Goal: Consume media (video, audio): Consume media (video, audio)

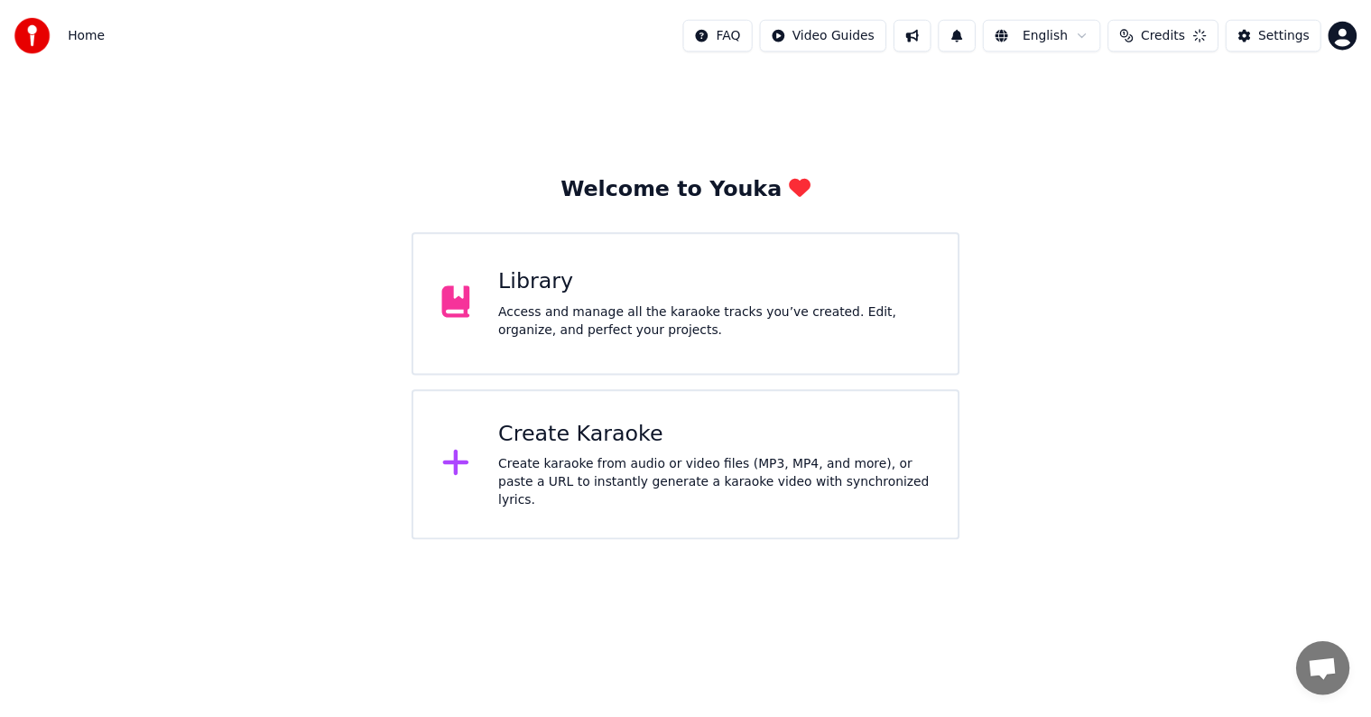
scroll to position [44, 0]
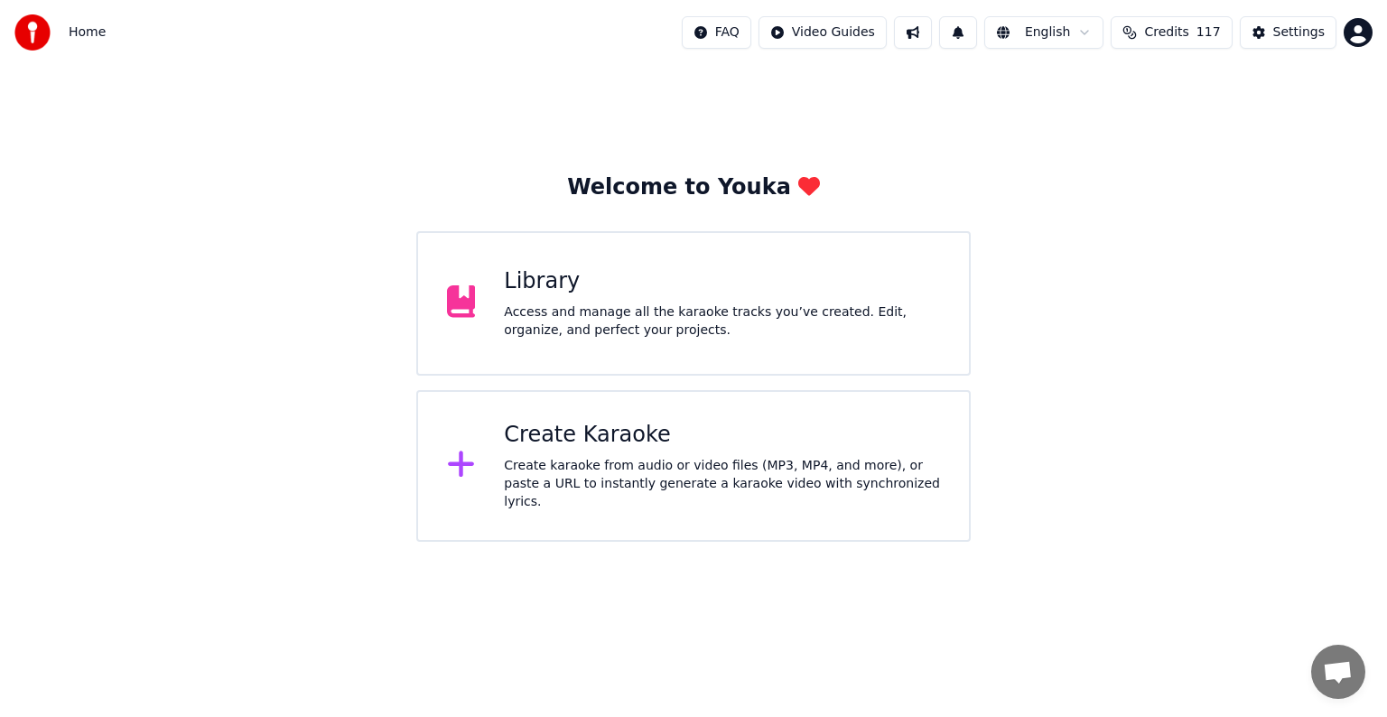
click at [659, 347] on div "Library Access and manage all the karaoke tracks you’ve created. Edit, organize…" at bounding box center [693, 303] width 554 height 144
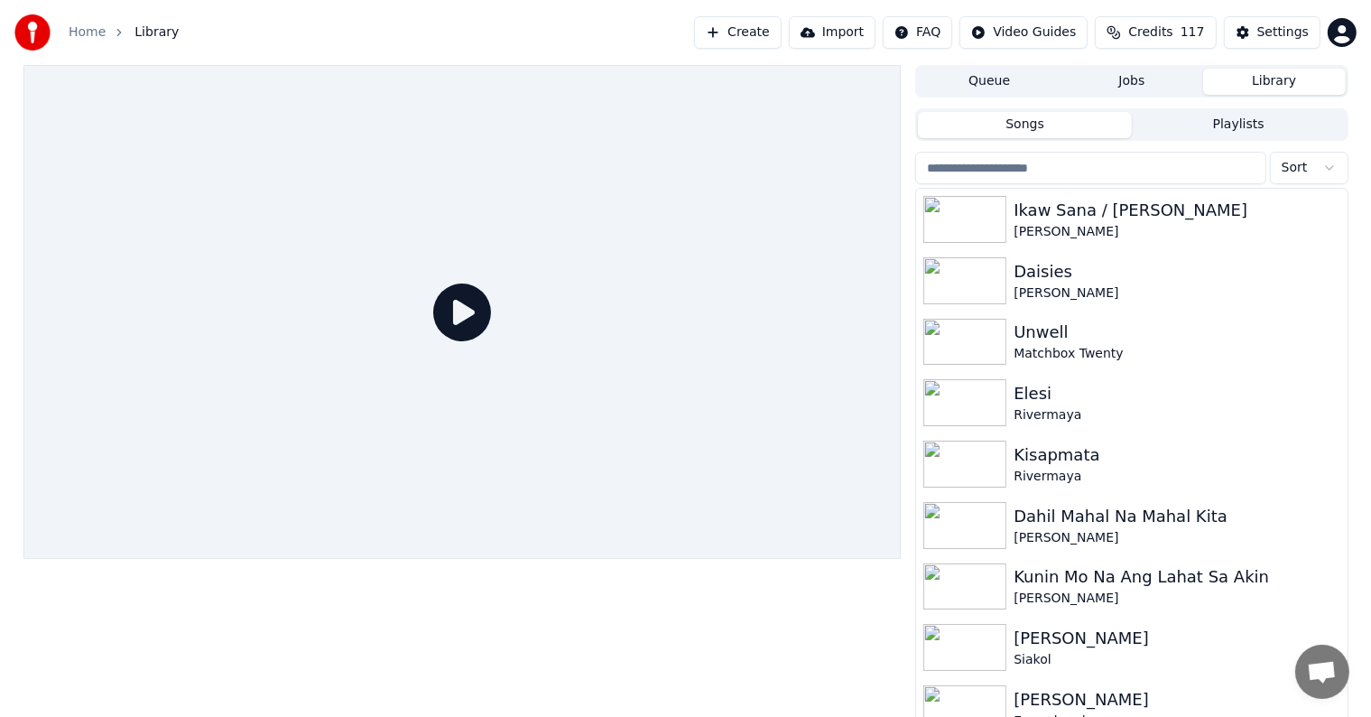
click at [1152, 166] on input "search" at bounding box center [1090, 168] width 350 height 32
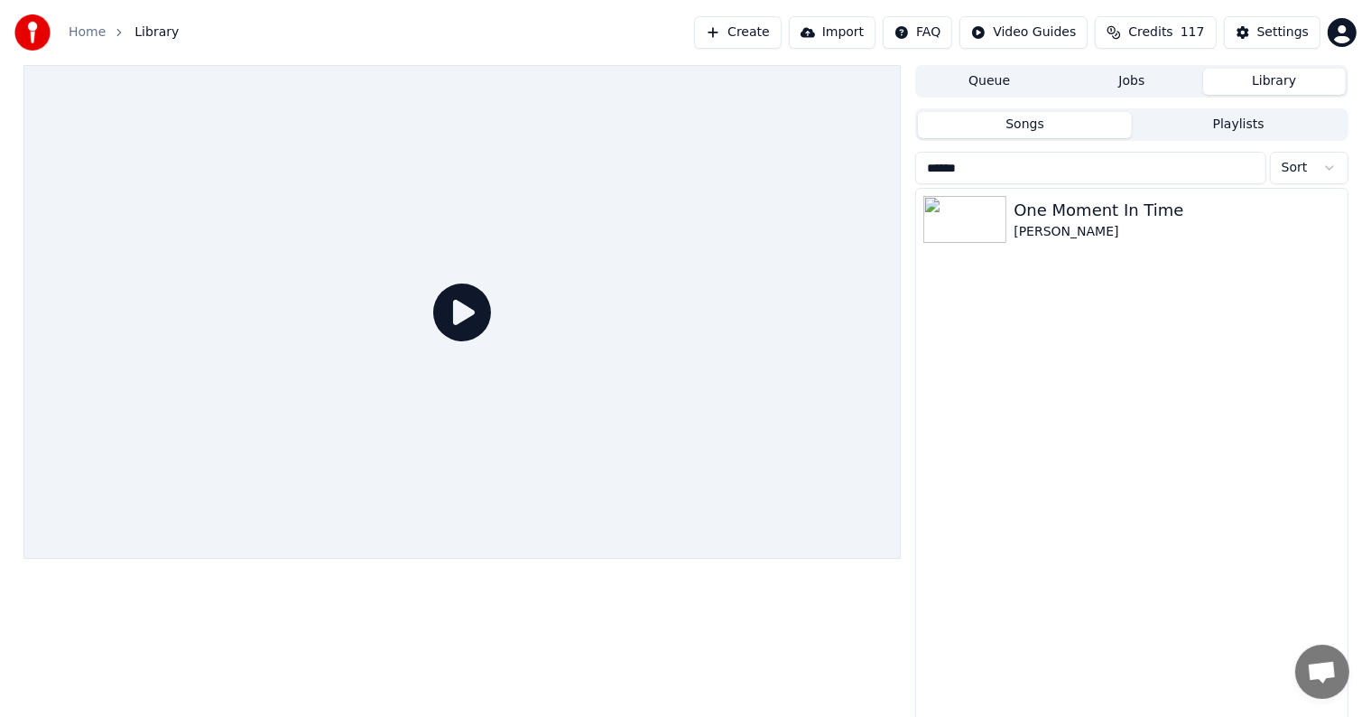
type input "******"
click at [1147, 250] on div "One Moment In Time [PERSON_NAME]" at bounding box center [1131, 457] width 431 height 536
click at [1158, 212] on div "One Moment In Time" at bounding box center [1168, 210] width 308 height 25
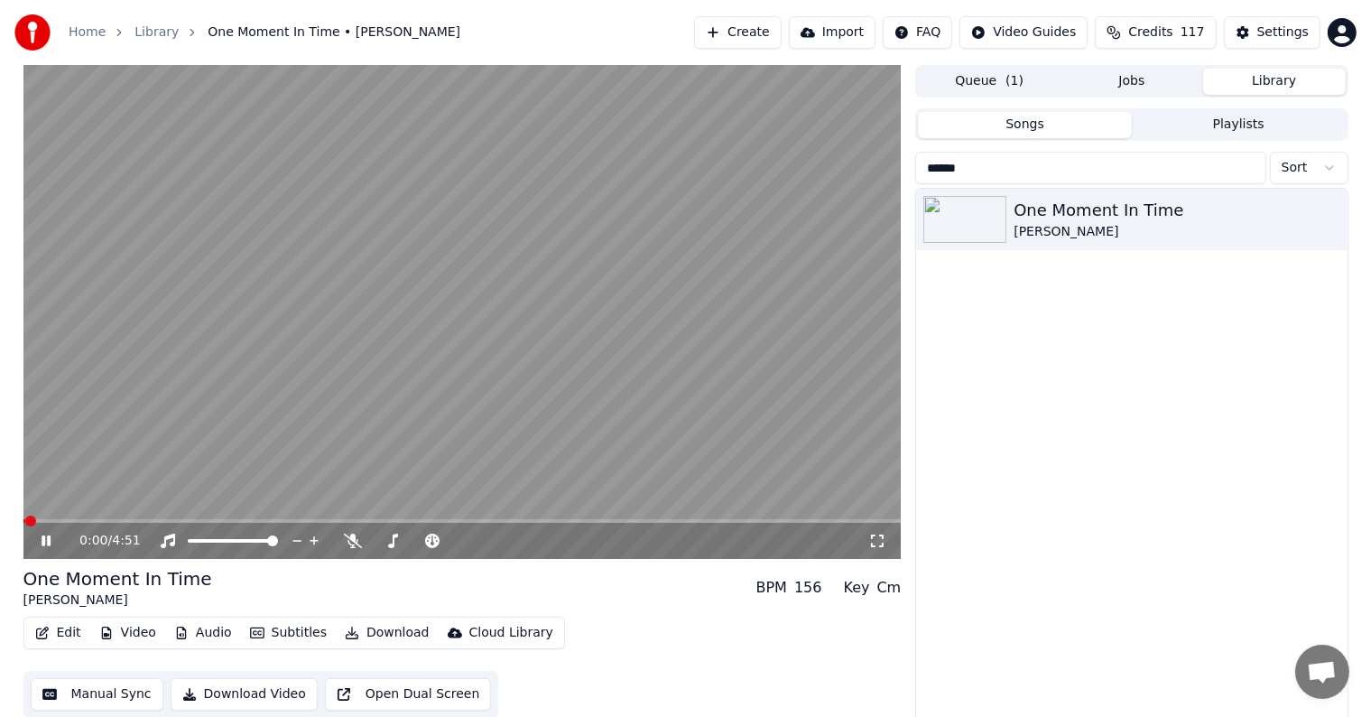
click at [654, 517] on video at bounding box center [462, 312] width 878 height 494
click at [126, 703] on button "Manual Sync" at bounding box center [97, 694] width 133 height 32
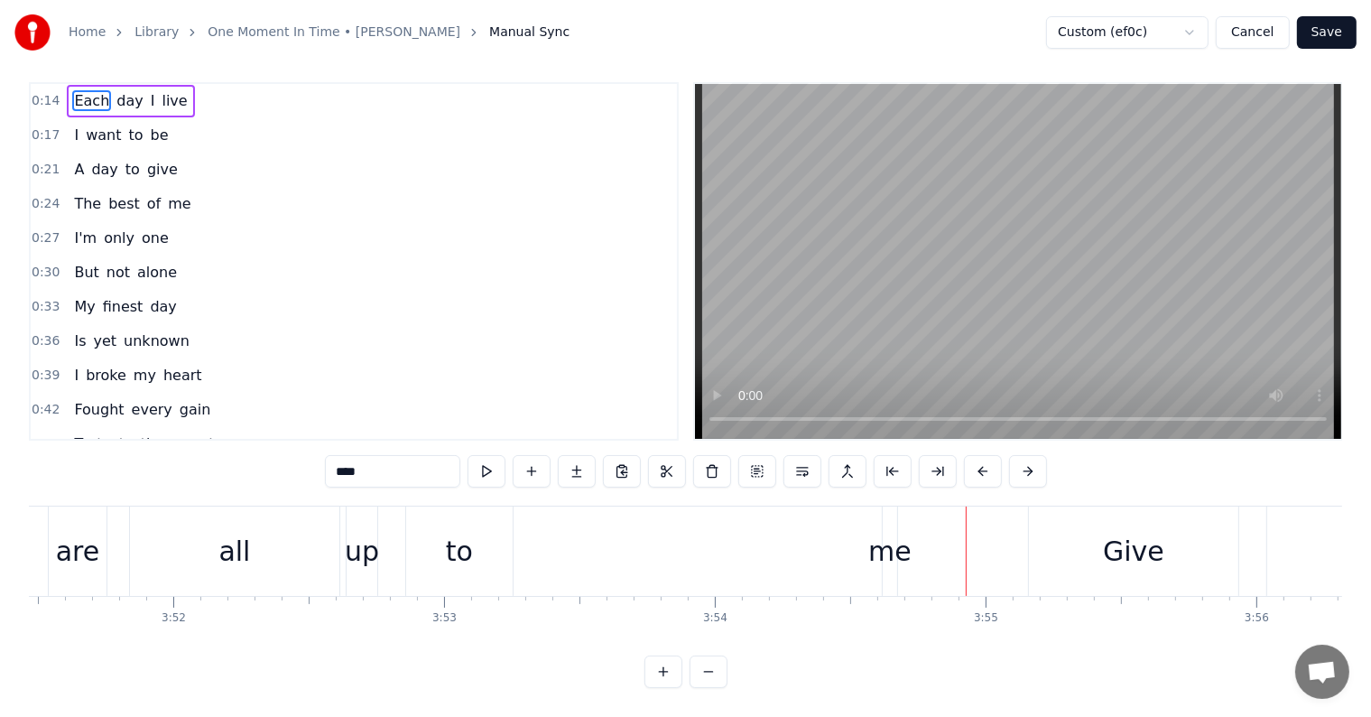
scroll to position [27, 0]
click at [888, 538] on div "me" at bounding box center [889, 551] width 43 height 41
type input "**"
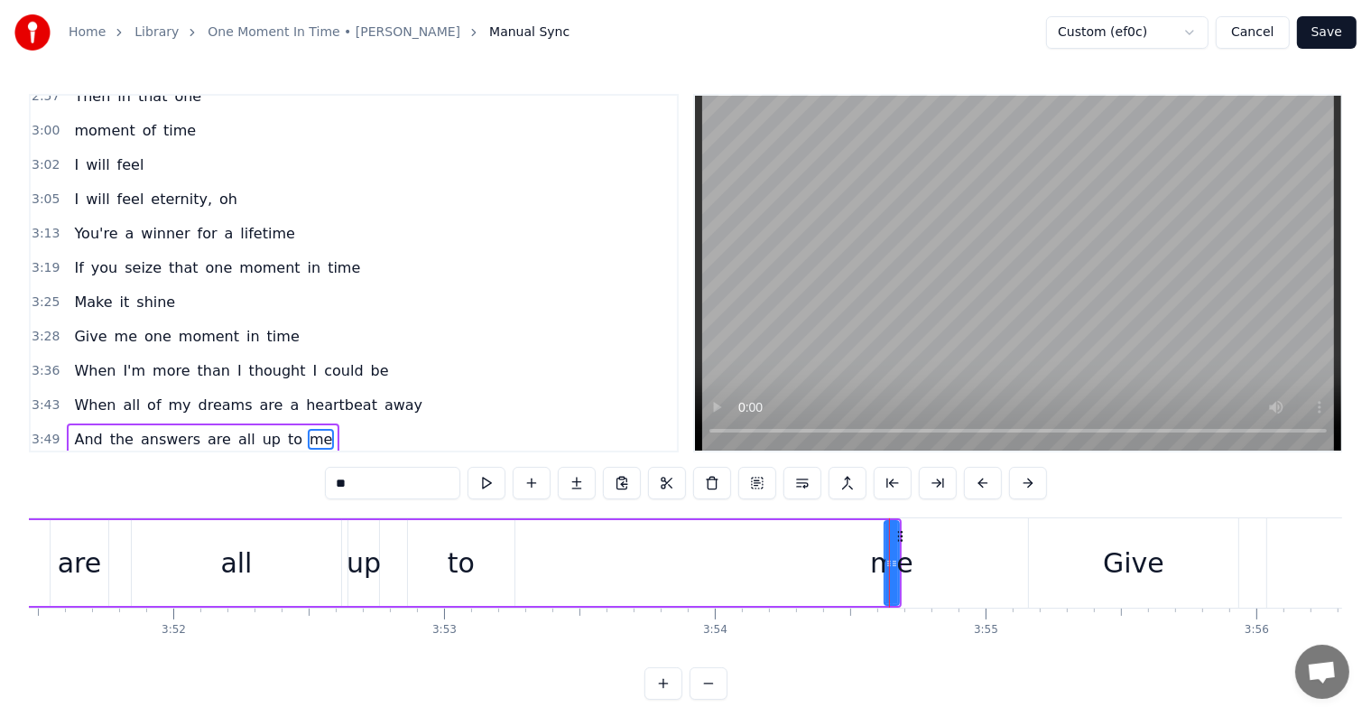
scroll to position [1499, 0]
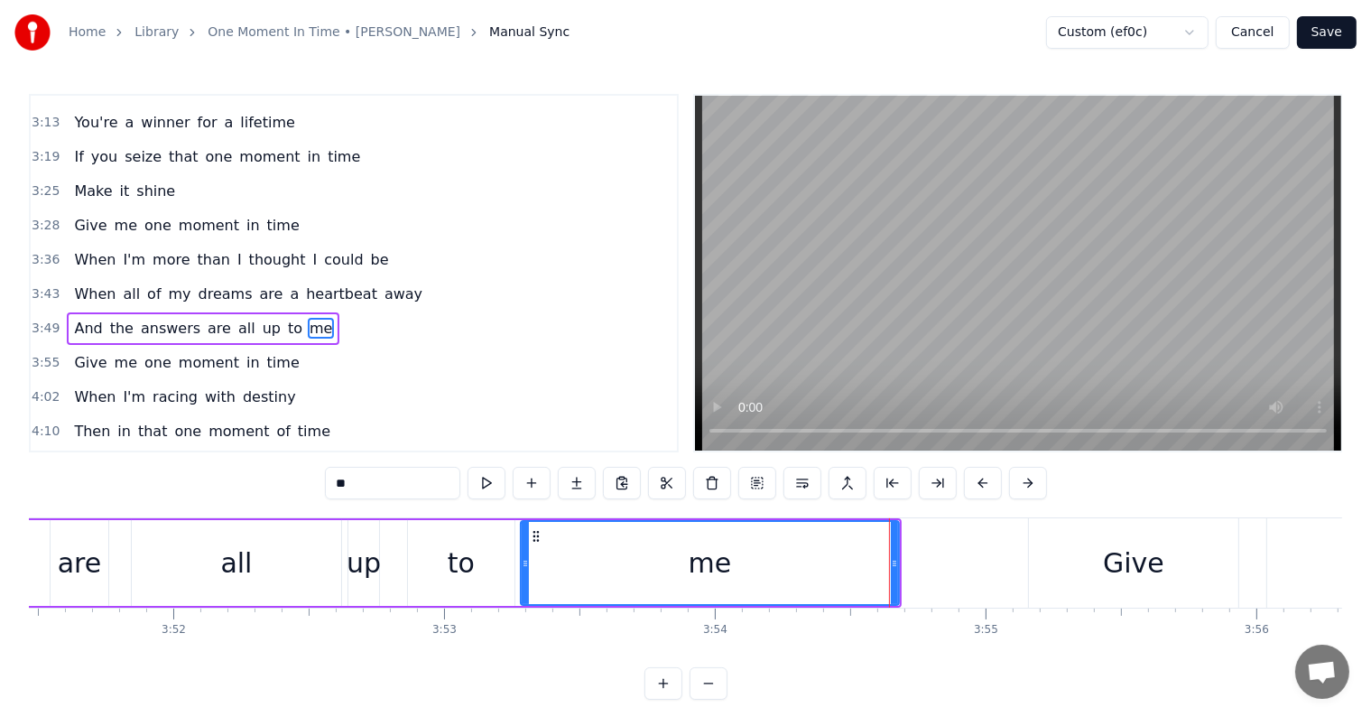
drag, startPoint x: 886, startPoint y: 567, endPoint x: 523, endPoint y: 557, distance: 363.9
click at [523, 557] on icon at bounding box center [525, 563] width 7 height 14
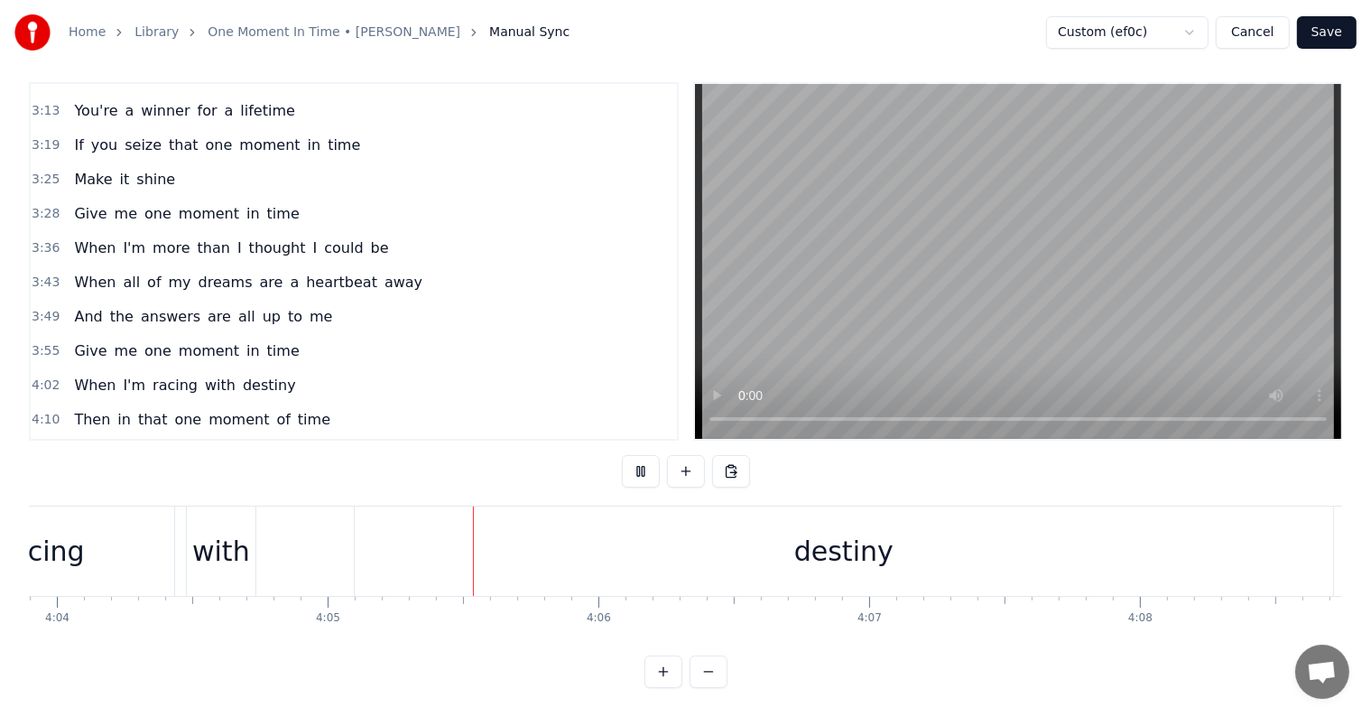
scroll to position [0, 66266]
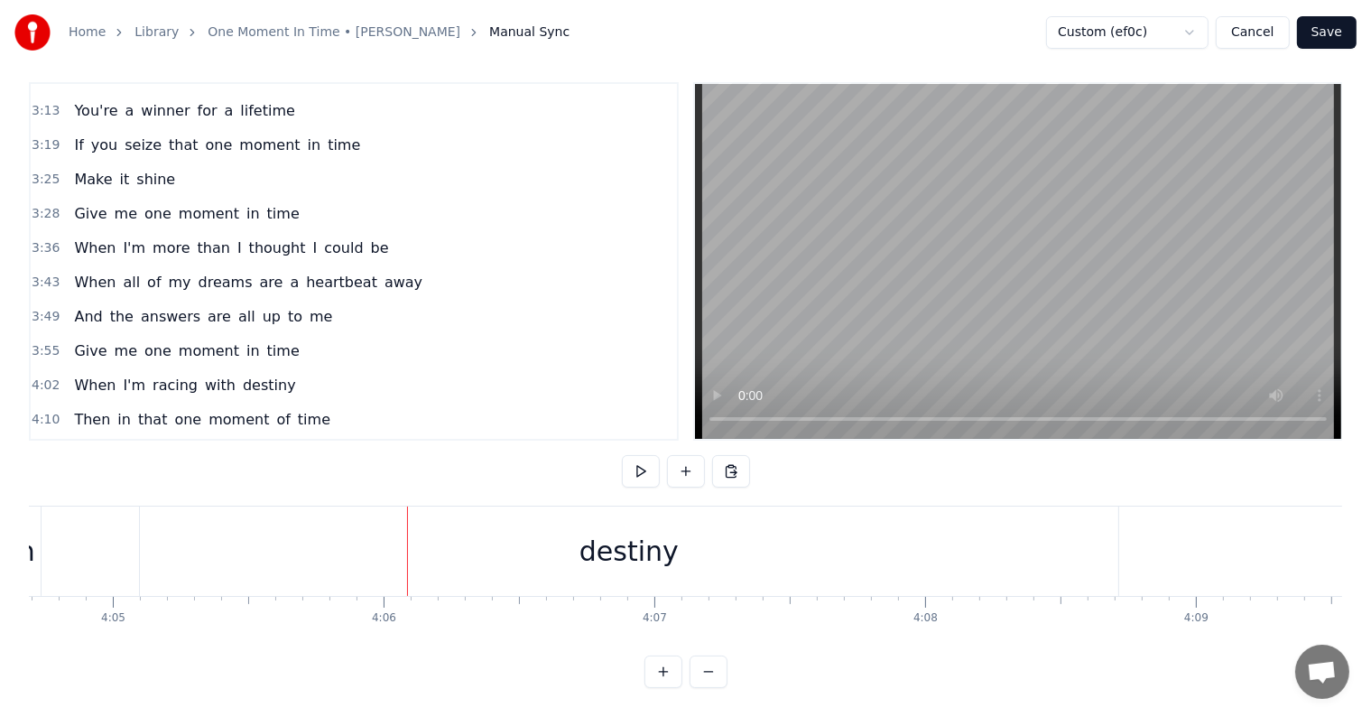
click at [1332, 28] on button "Save" at bounding box center [1327, 32] width 60 height 32
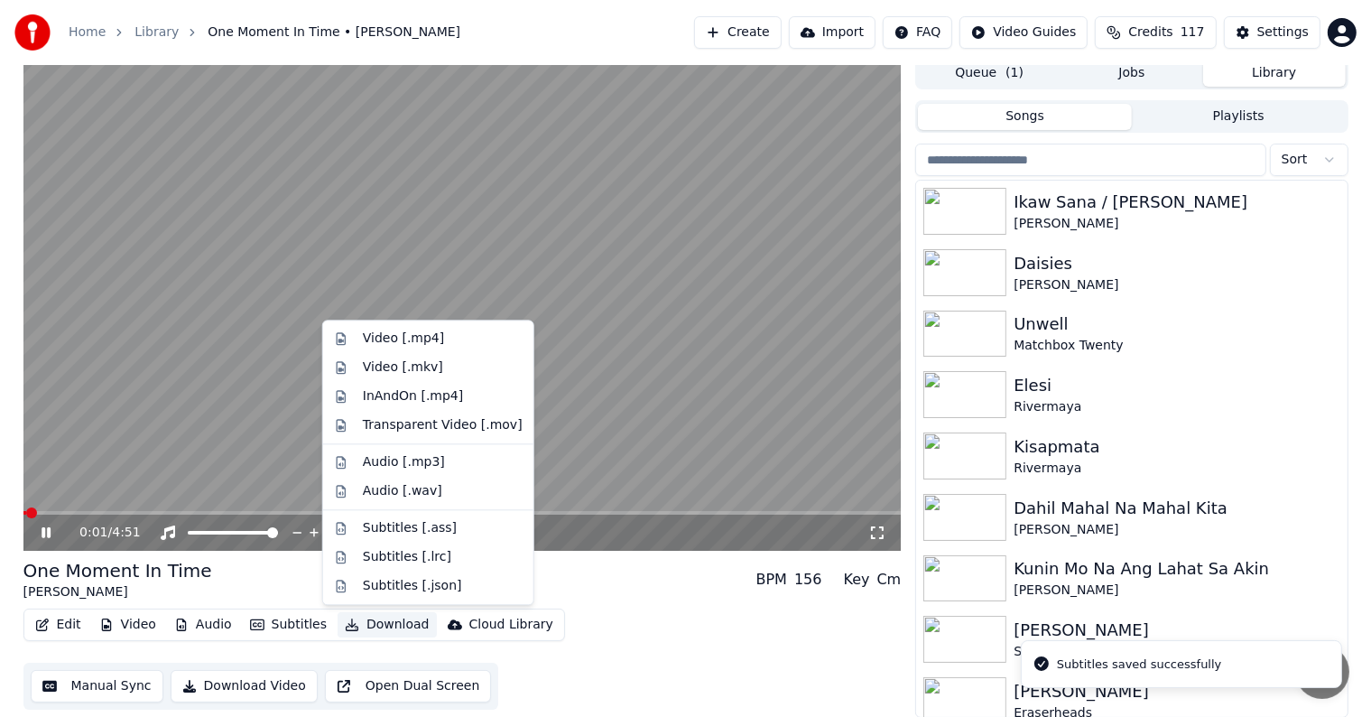
click at [368, 621] on button "Download" at bounding box center [387, 624] width 99 height 25
click at [376, 336] on div "Video [.mp4]" at bounding box center [403, 338] width 81 height 18
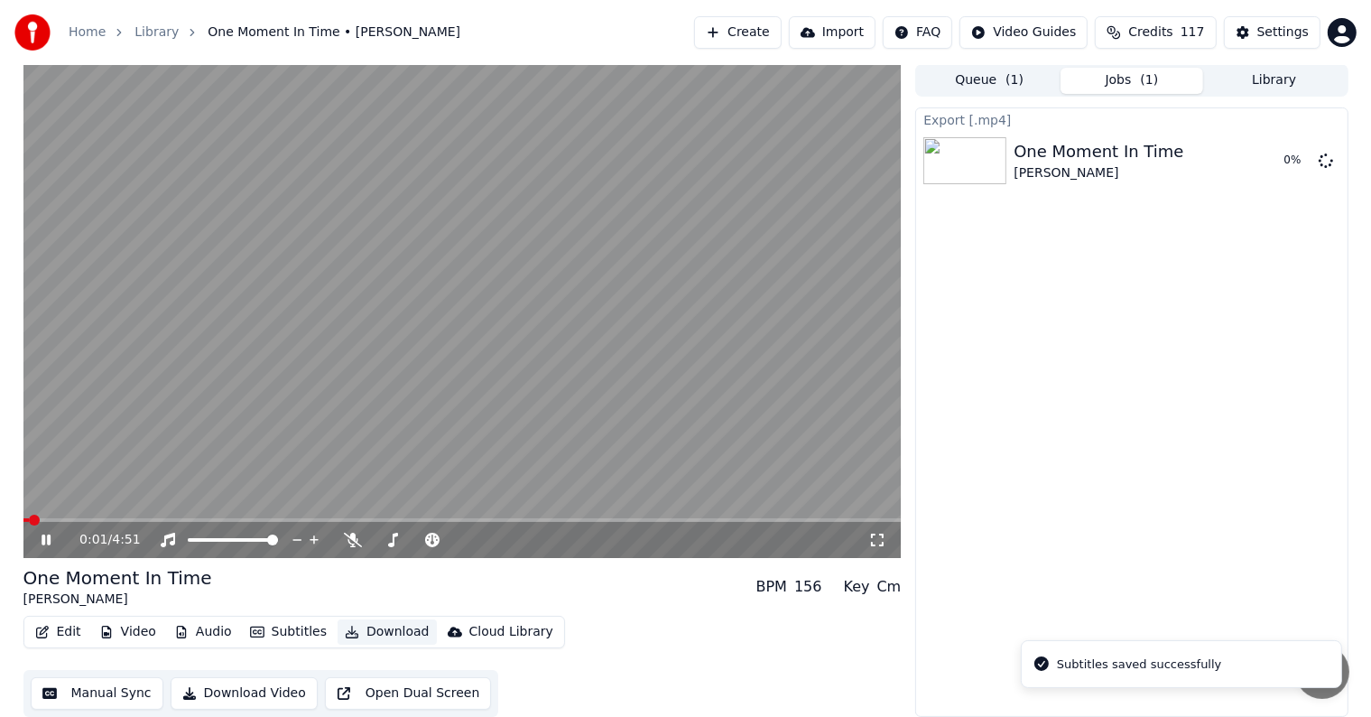
scroll to position [1, 0]
click at [51, 537] on icon at bounding box center [59, 540] width 42 height 14
click at [1253, 73] on button "Library" at bounding box center [1274, 81] width 143 height 26
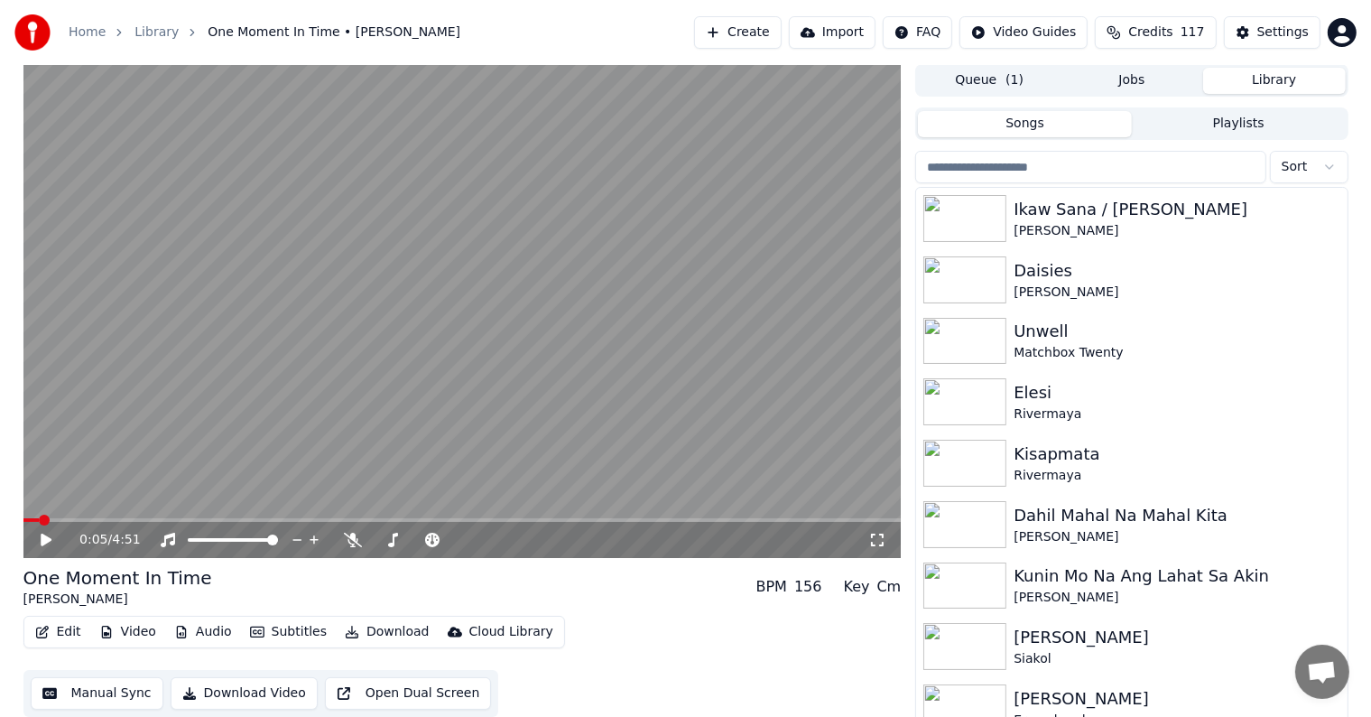
click at [1083, 164] on input "search" at bounding box center [1090, 167] width 350 height 32
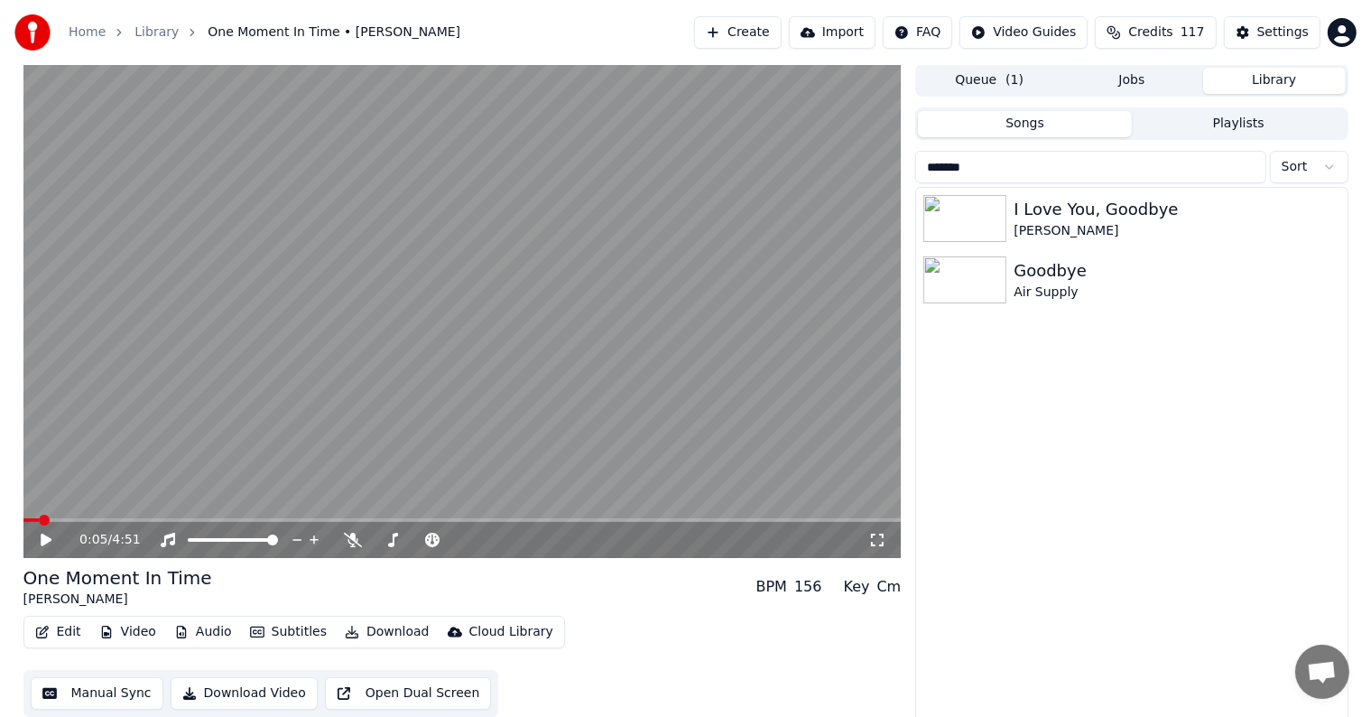
type input "*******"
click at [1044, 293] on div "Air Supply" at bounding box center [1168, 292] width 308 height 18
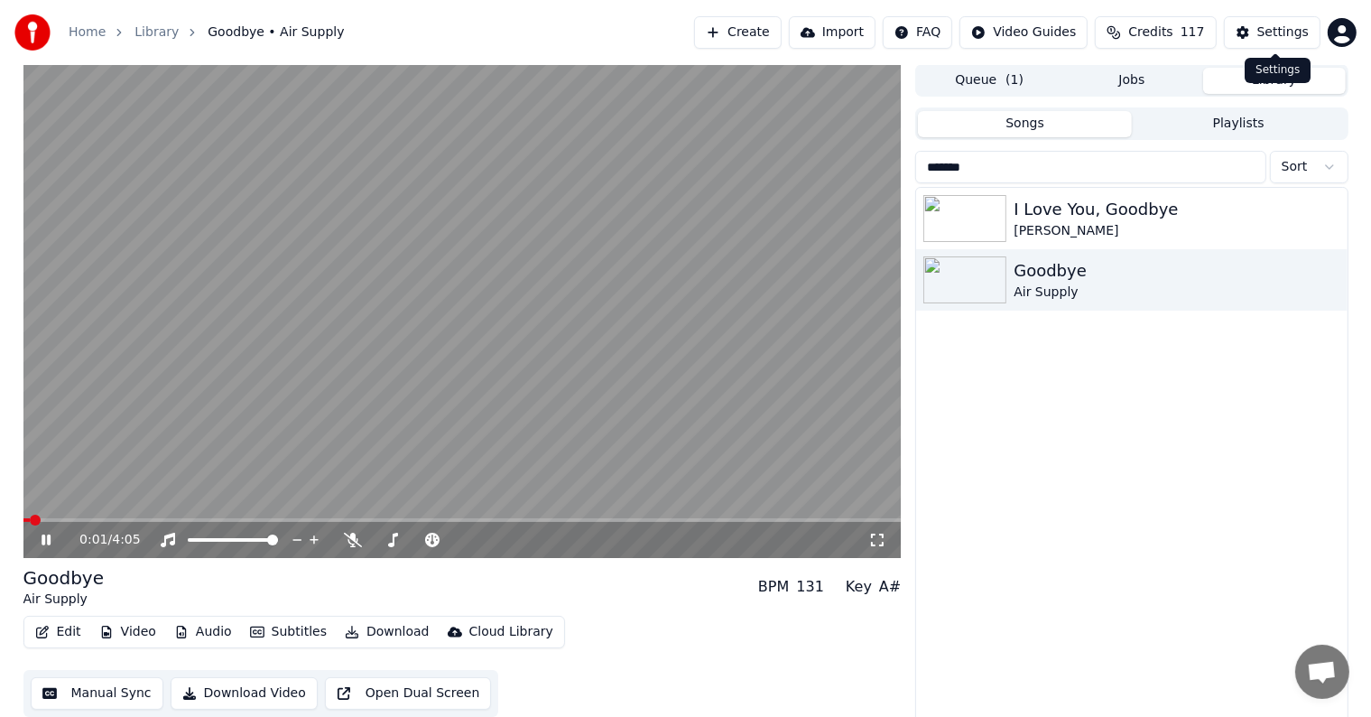
click at [1285, 29] on div "Settings" at bounding box center [1282, 32] width 51 height 18
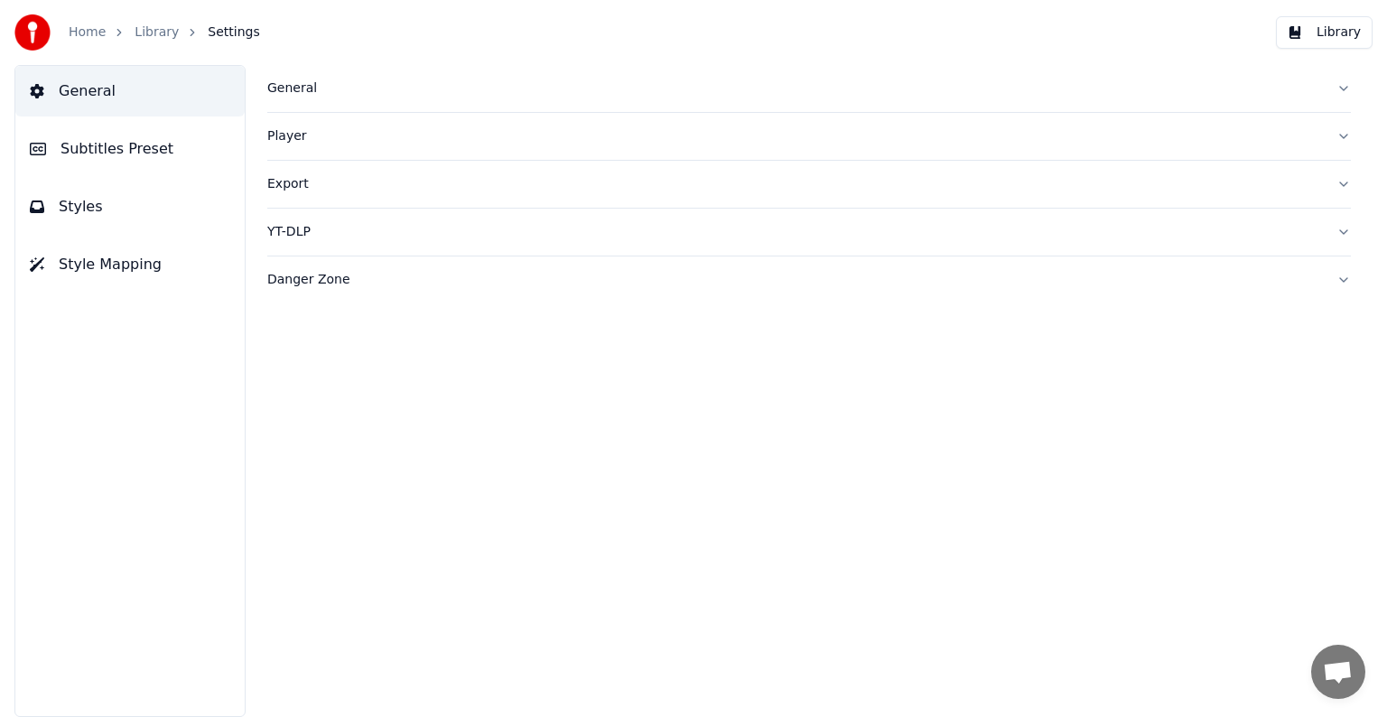
click at [95, 147] on span "Subtitles Preset" at bounding box center [116, 149] width 113 height 22
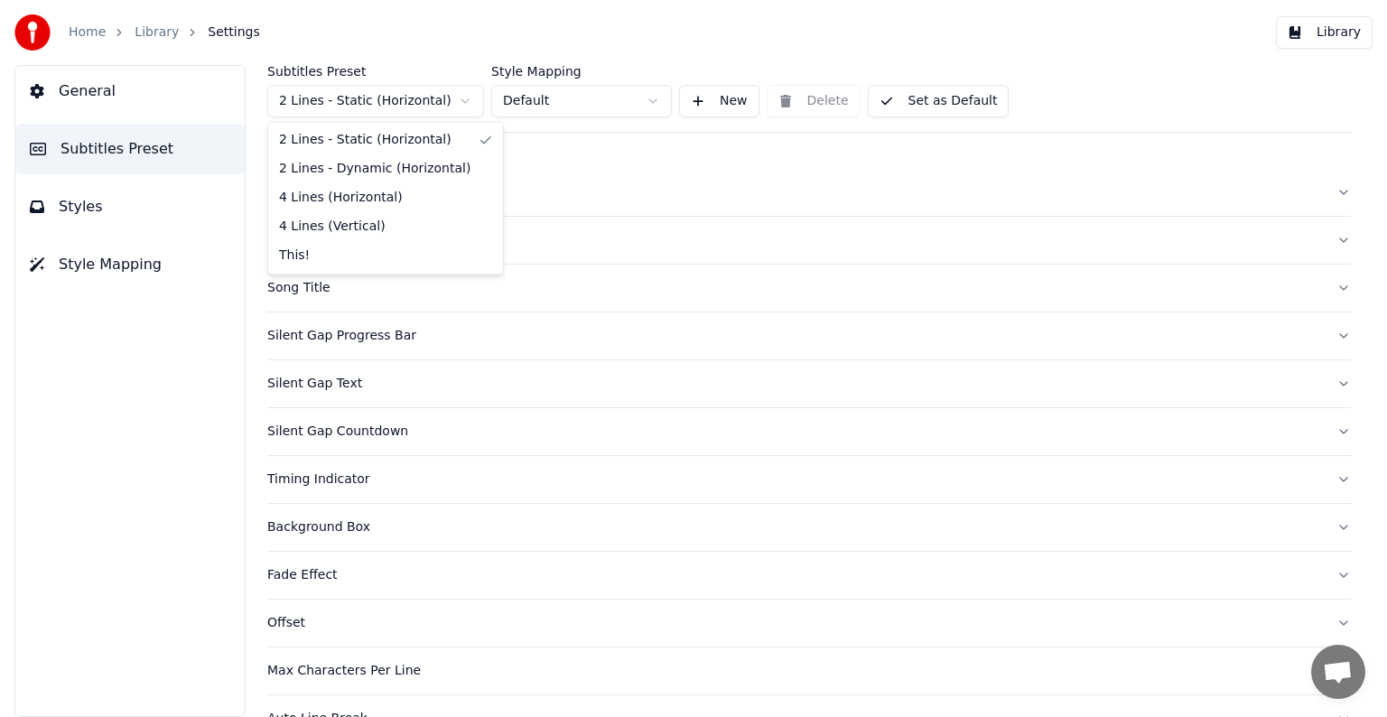
click at [315, 99] on html "Home Library Settings Library General Subtitles Preset Styles Style Mapping Sub…" at bounding box center [693, 358] width 1387 height 717
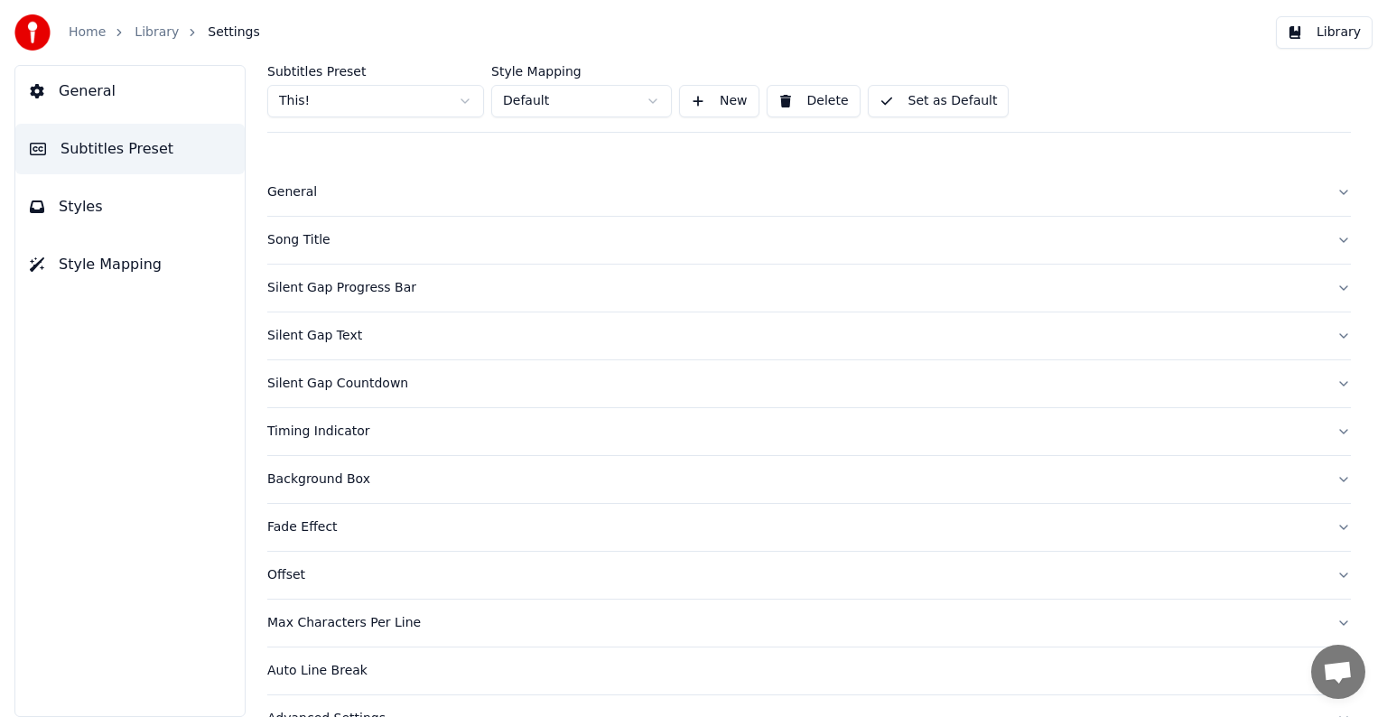
click at [303, 238] on div "Song Title" at bounding box center [794, 240] width 1054 height 18
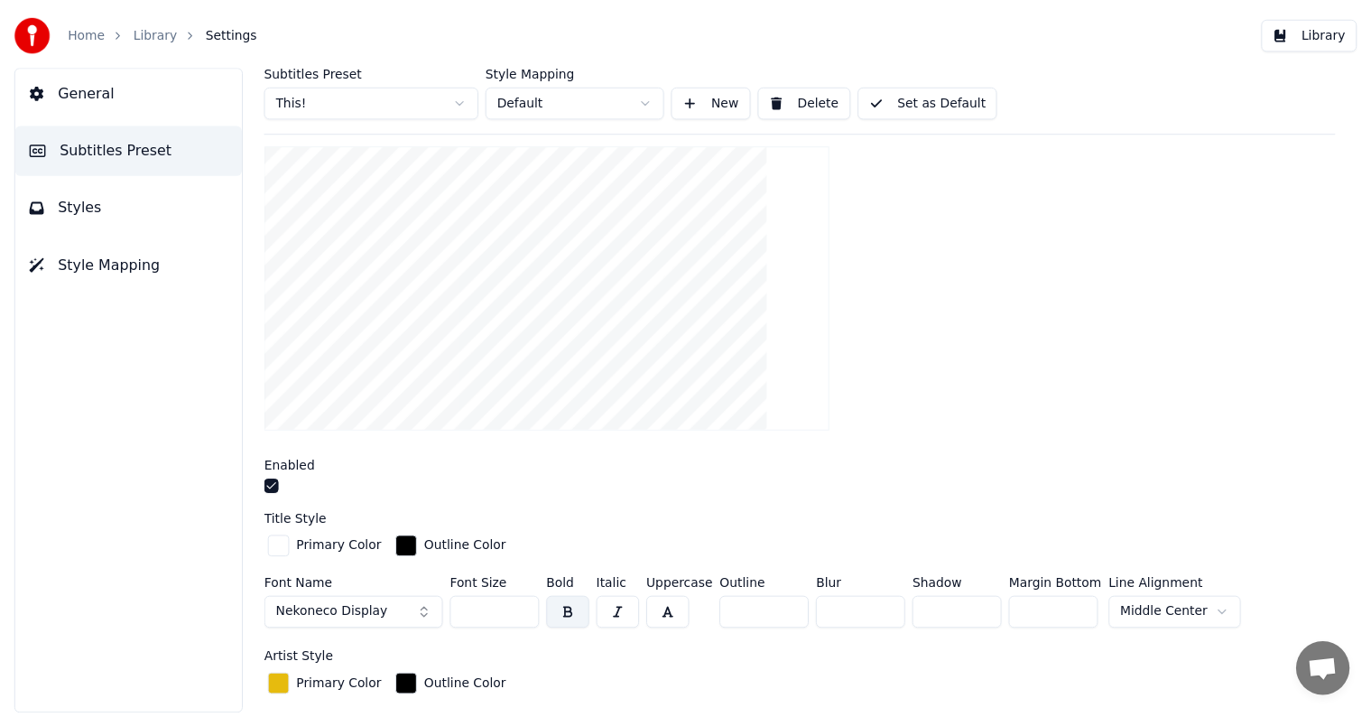
scroll to position [271, 0]
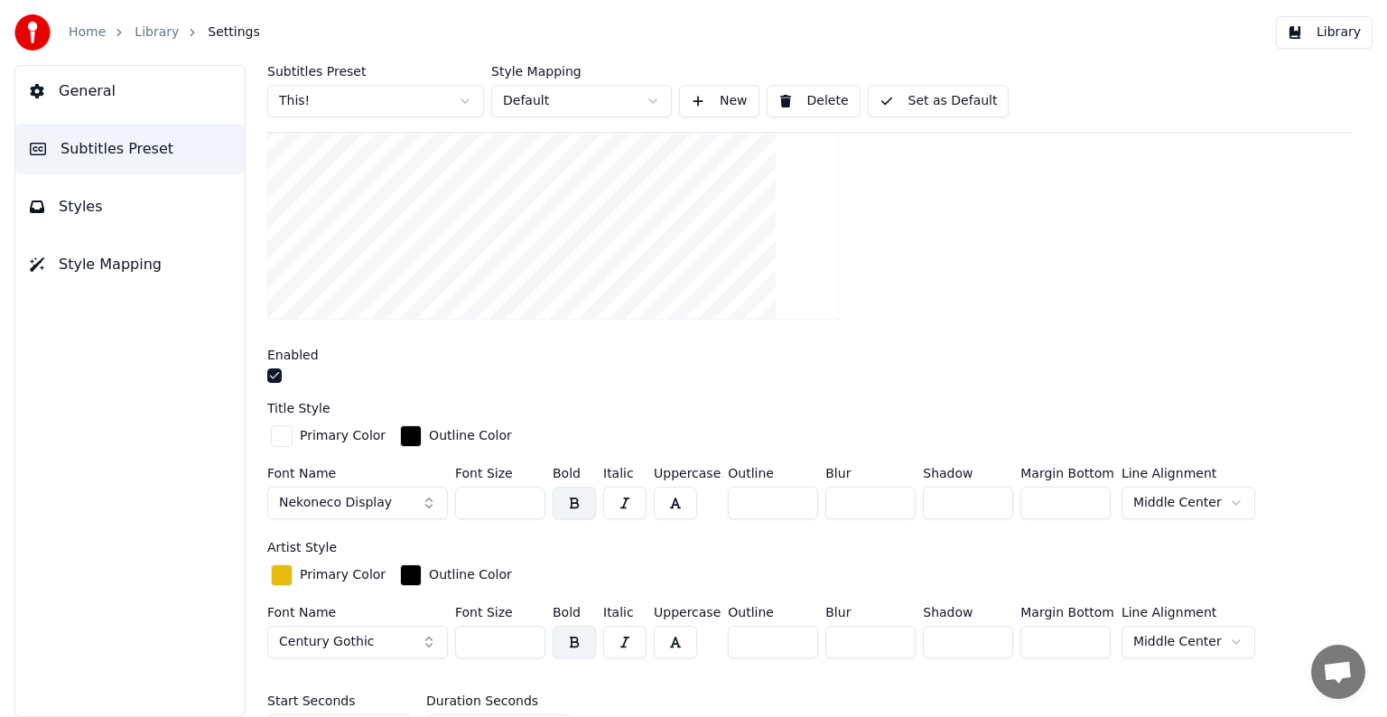
drag, startPoint x: 459, startPoint y: 496, endPoint x: 571, endPoint y: 509, distance: 111.9
click at [571, 509] on div "Font Name Nekoneco Display Font Size *** Bold Italic Uppercase Outline ** Blur …" at bounding box center [808, 497] width 1083 height 60
type input "***"
click at [962, 93] on button "Set as Default" at bounding box center [939, 101] width 142 height 32
click at [135, 25] on link "Library" at bounding box center [157, 32] width 44 height 18
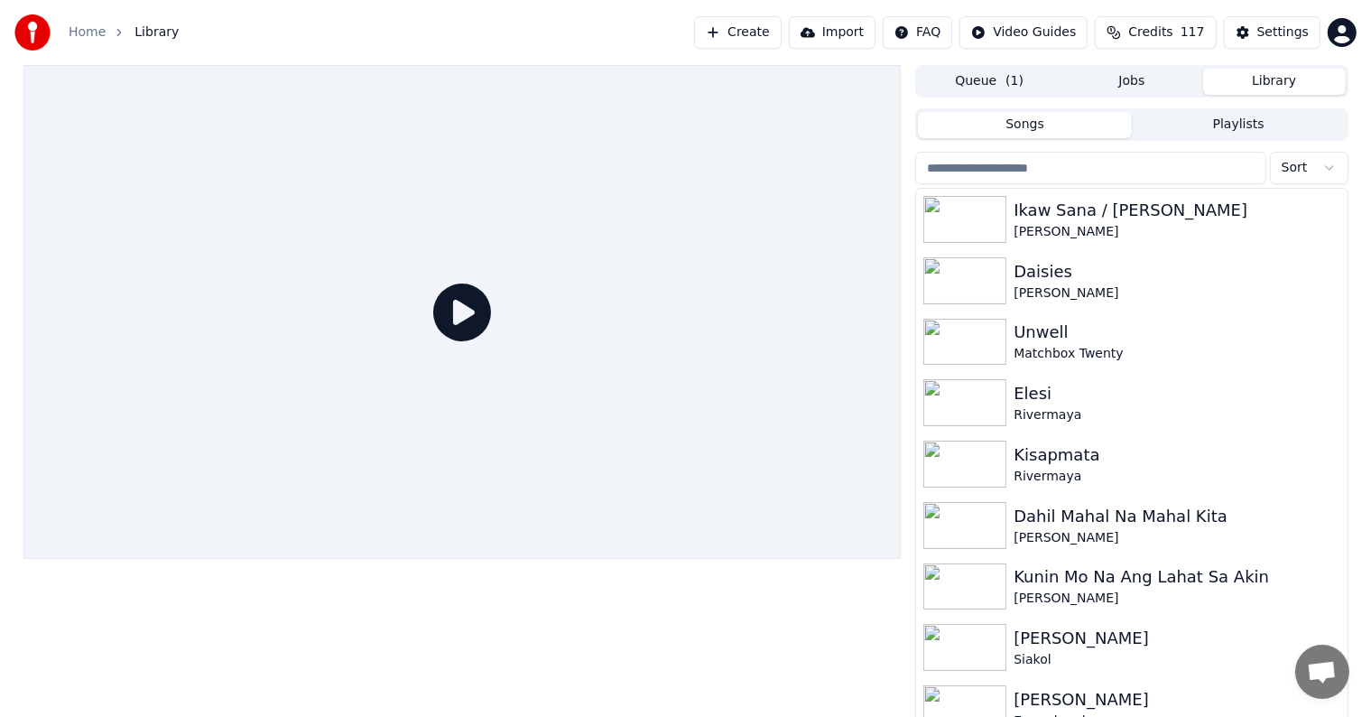
click at [981, 165] on input "search" at bounding box center [1090, 168] width 350 height 32
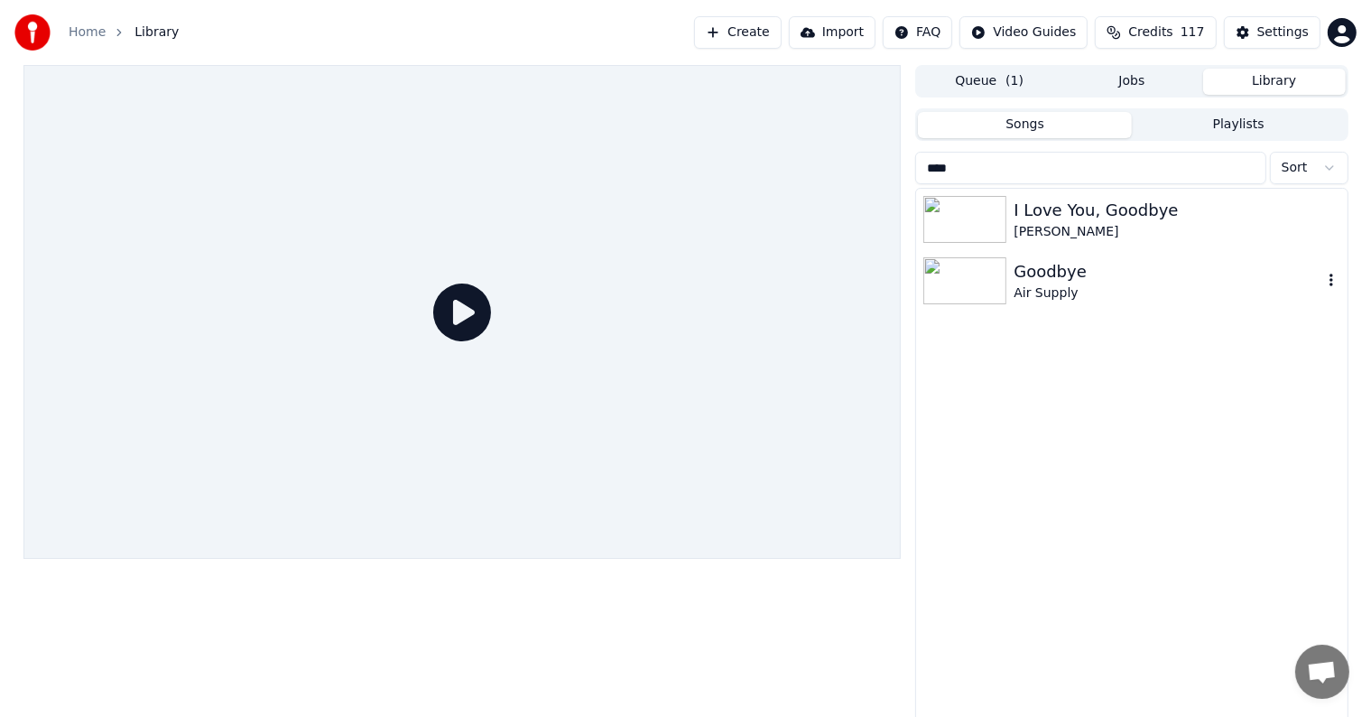
type input "****"
click at [1130, 291] on div "Air Supply" at bounding box center [1168, 293] width 308 height 18
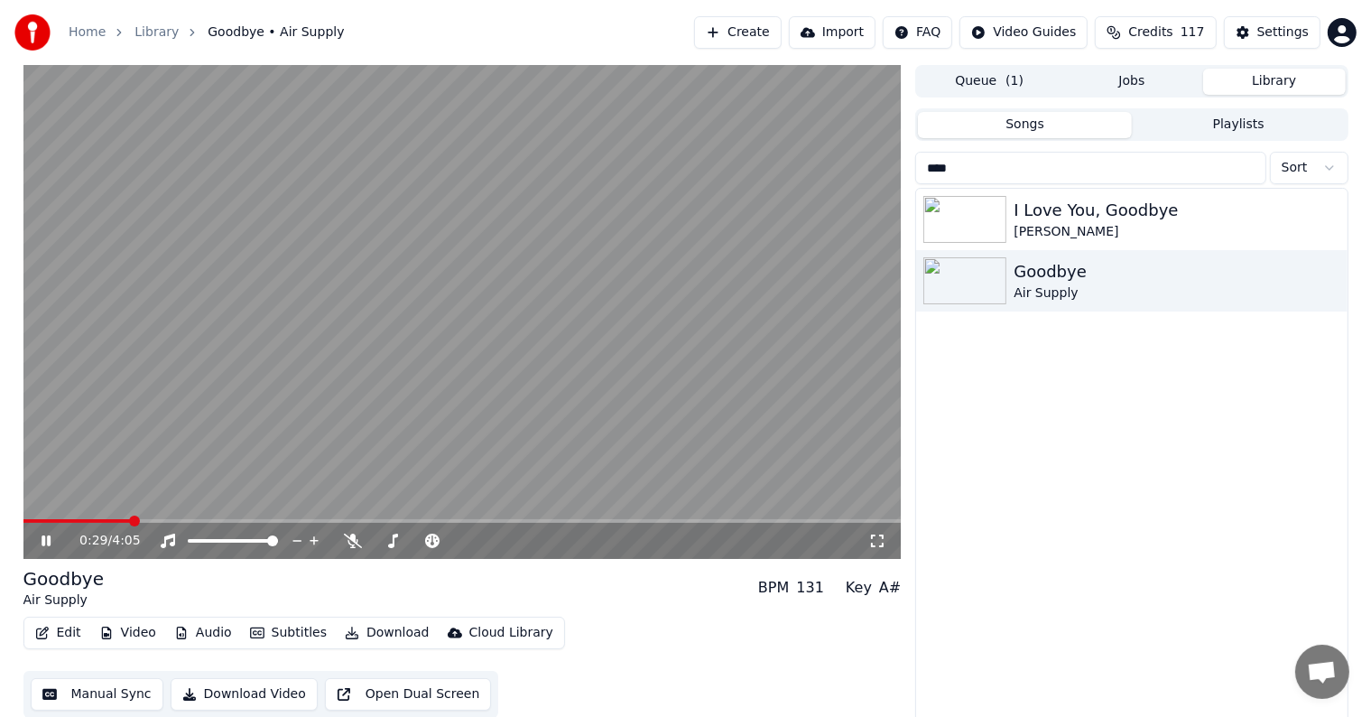
click at [145, 521] on span at bounding box center [462, 521] width 878 height 4
click at [158, 522] on span at bounding box center [462, 521] width 878 height 4
click at [170, 522] on span at bounding box center [462, 521] width 878 height 4
click at [187, 522] on span at bounding box center [462, 521] width 878 height 4
click at [200, 522] on span at bounding box center [462, 521] width 878 height 4
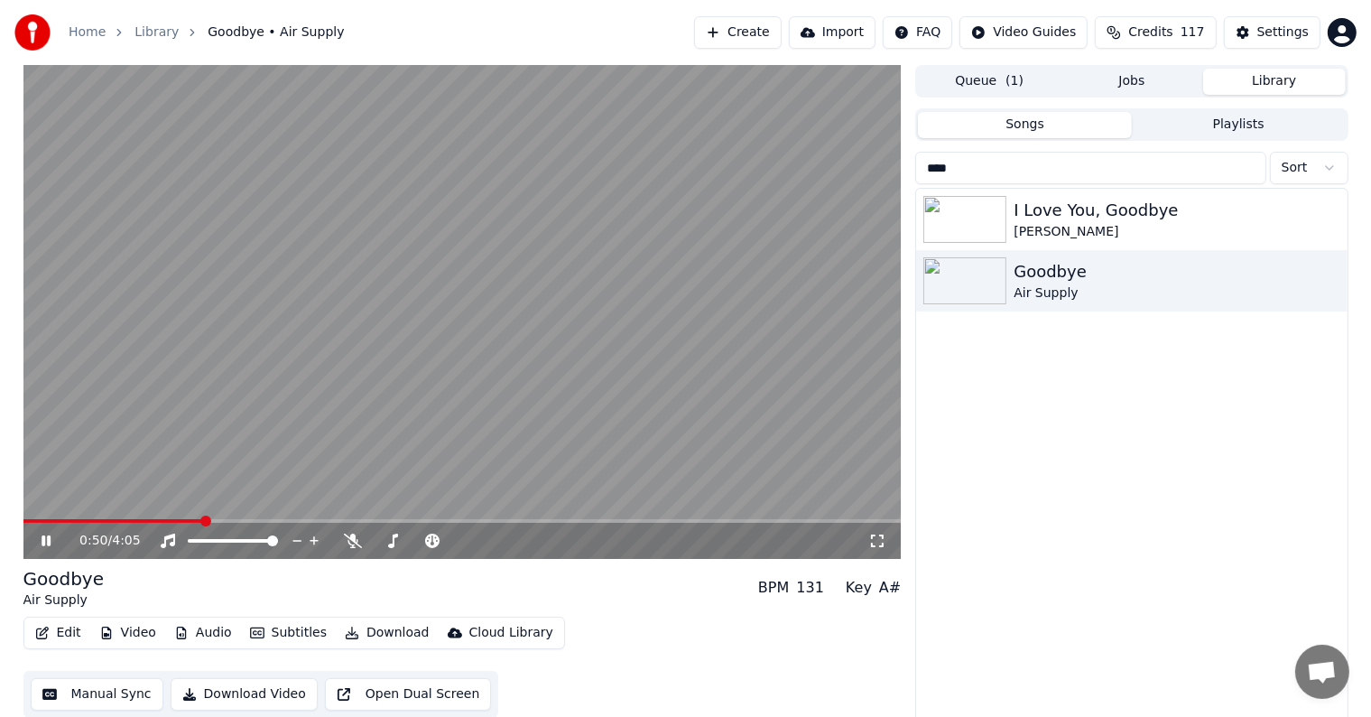
click at [207, 522] on span at bounding box center [205, 520] width 11 height 11
click at [217, 522] on span at bounding box center [462, 521] width 878 height 4
click at [224, 521] on span at bounding box center [219, 520] width 11 height 11
click at [237, 521] on span at bounding box center [462, 521] width 878 height 4
click at [246, 521] on span at bounding box center [462, 521] width 878 height 4
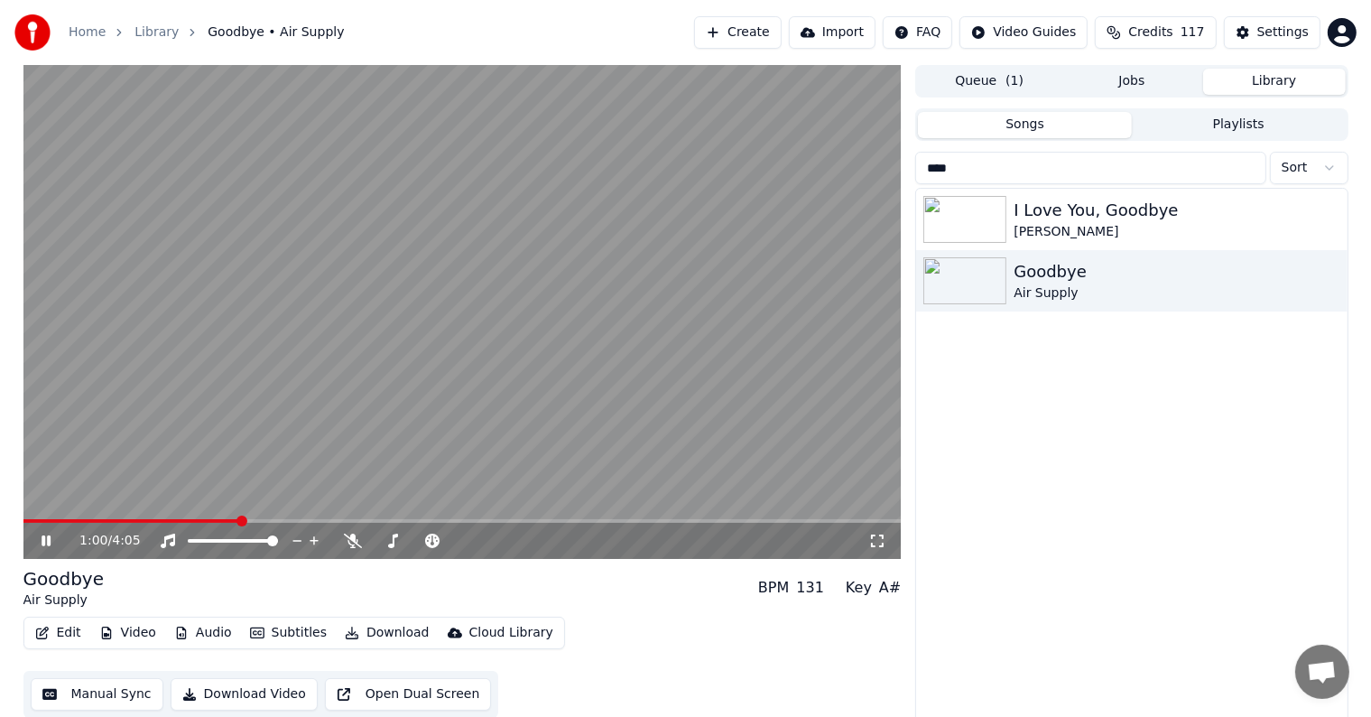
click at [264, 523] on span at bounding box center [462, 521] width 878 height 4
click at [271, 523] on span at bounding box center [266, 520] width 11 height 11
click at [291, 524] on div "1:09 / 4:05" at bounding box center [462, 541] width 878 height 36
click at [285, 521] on span at bounding box center [462, 521] width 878 height 4
click at [294, 520] on span at bounding box center [462, 521] width 878 height 4
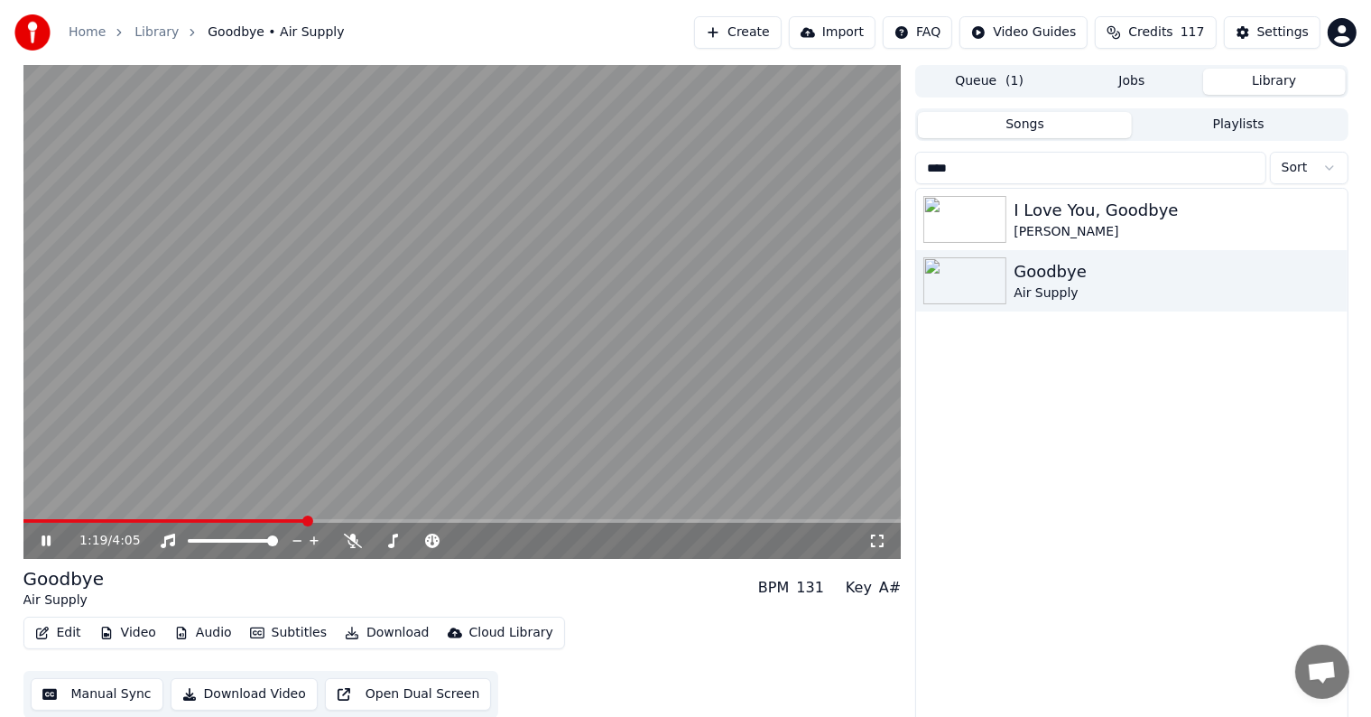
click at [305, 521] on span at bounding box center [462, 521] width 878 height 4
click at [314, 522] on span at bounding box center [462, 521] width 878 height 4
click at [332, 522] on span at bounding box center [462, 521] width 878 height 4
click at [340, 522] on span at bounding box center [462, 521] width 878 height 4
click at [358, 522] on span at bounding box center [462, 521] width 878 height 4
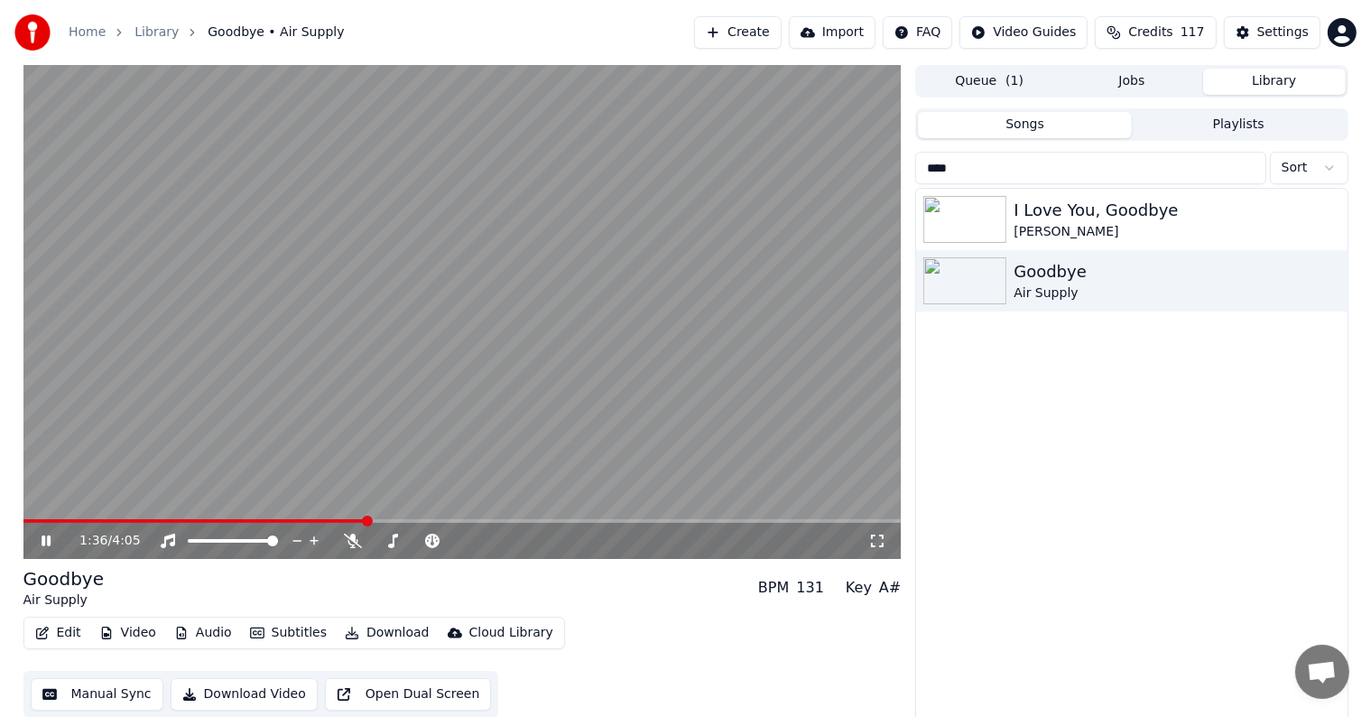
click at [369, 523] on span at bounding box center [462, 521] width 878 height 4
click at [385, 523] on span at bounding box center [462, 521] width 878 height 4
click at [401, 522] on span at bounding box center [462, 521] width 878 height 4
click at [410, 522] on span at bounding box center [462, 521] width 878 height 4
click at [424, 522] on span at bounding box center [462, 521] width 878 height 4
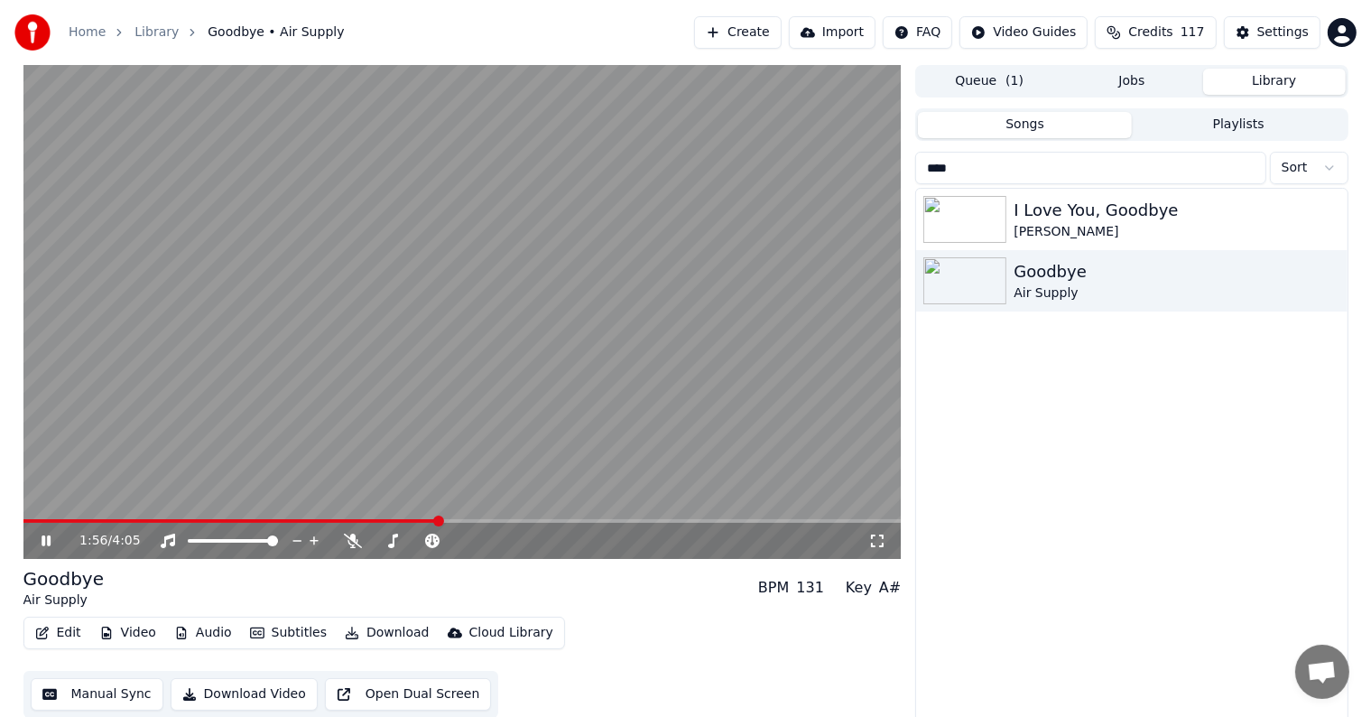
click at [437, 522] on span at bounding box center [462, 521] width 878 height 4
click at [450, 522] on span at bounding box center [462, 521] width 878 height 4
click at [460, 522] on span at bounding box center [462, 521] width 878 height 4
click at [477, 522] on span at bounding box center [462, 521] width 878 height 4
click at [487, 522] on span at bounding box center [462, 521] width 878 height 4
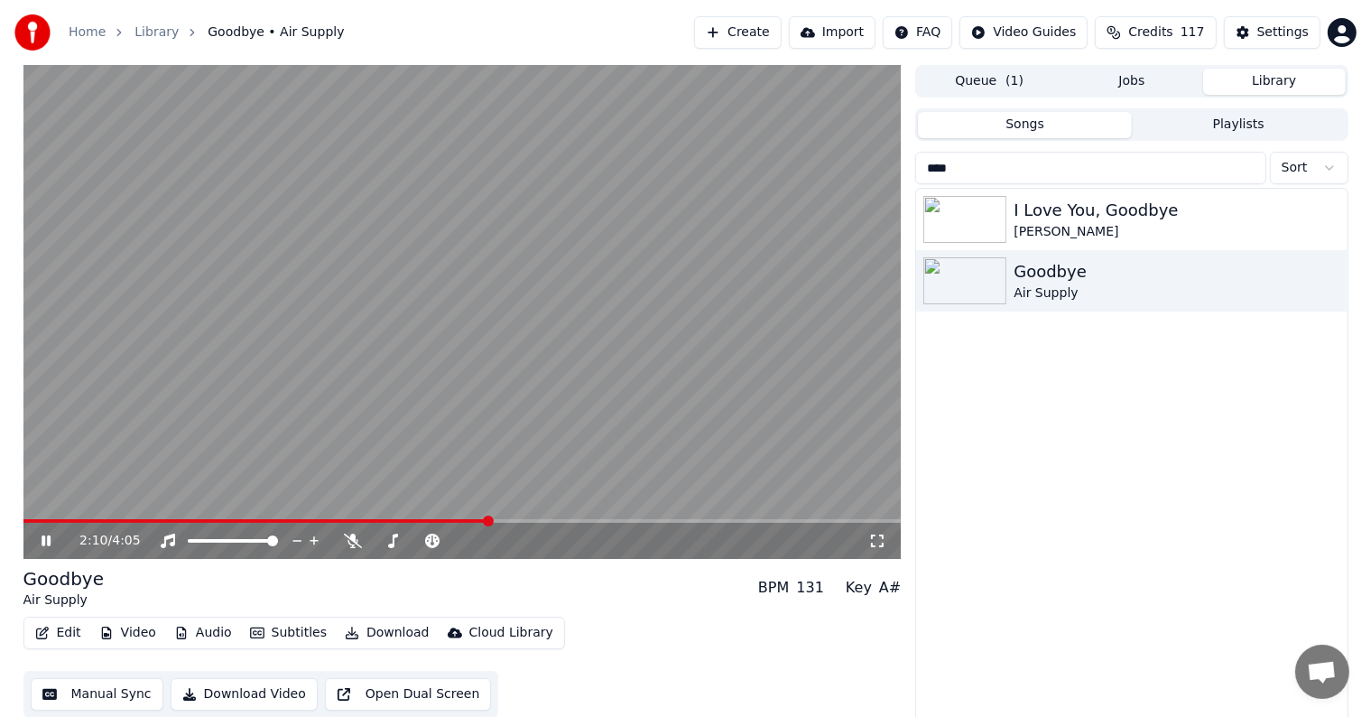
drag, startPoint x: 498, startPoint y: 524, endPoint x: 522, endPoint y: 524, distance: 23.5
click at [499, 524] on div "2:10 / 4:05" at bounding box center [462, 541] width 878 height 36
click at [522, 524] on div "2:10 / 4:05" at bounding box center [462, 541] width 878 height 36
click at [520, 521] on span at bounding box center [462, 521] width 878 height 4
click at [520, 521] on span at bounding box center [520, 520] width 11 height 11
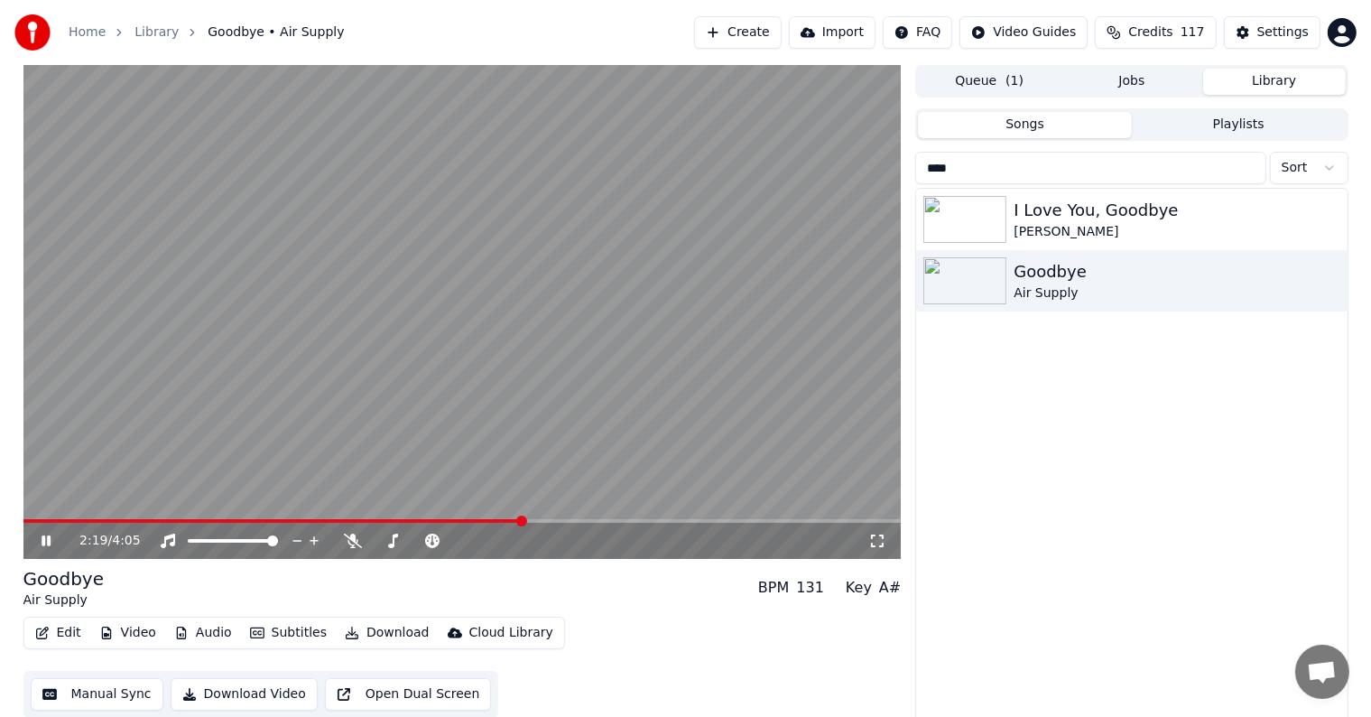
click at [529, 521] on span at bounding box center [462, 521] width 878 height 4
click at [533, 521] on span at bounding box center [462, 521] width 878 height 4
click at [545, 521] on span at bounding box center [462, 521] width 878 height 4
click at [556, 523] on span at bounding box center [462, 521] width 878 height 4
click at [571, 523] on span at bounding box center [462, 521] width 878 height 4
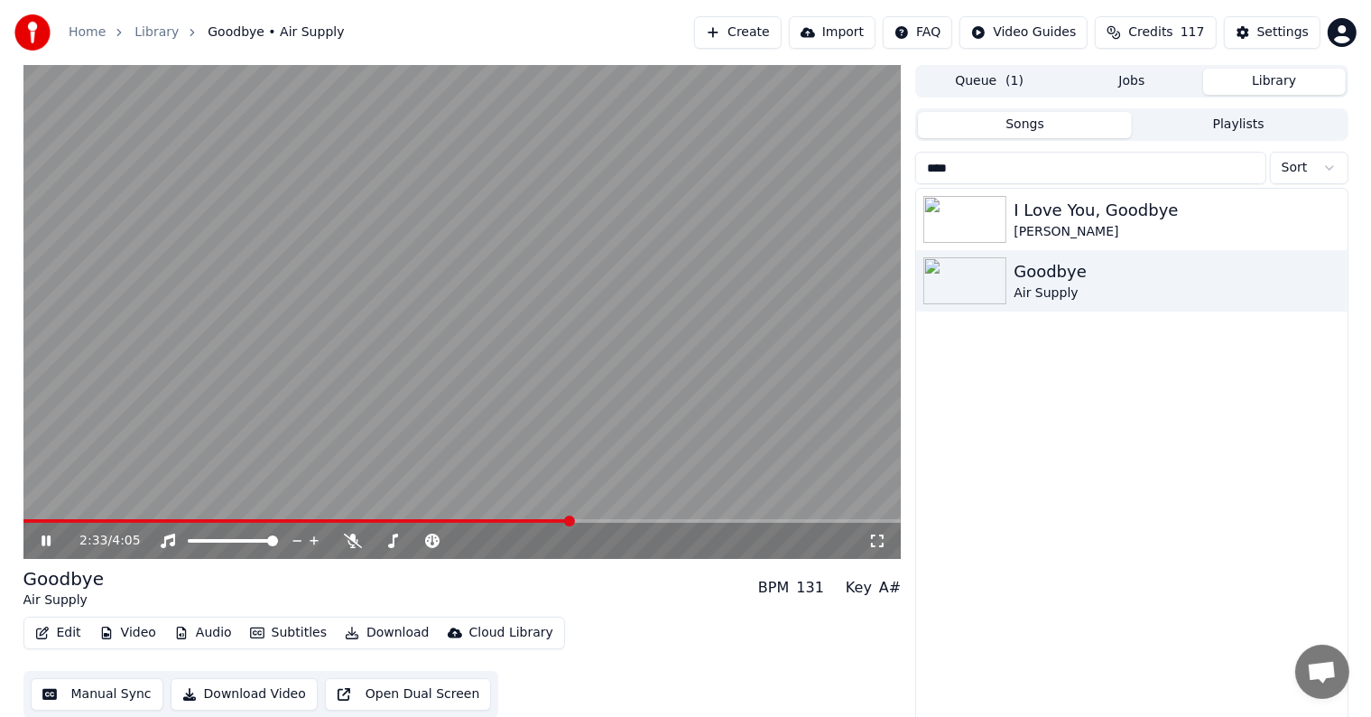
click at [581, 523] on span at bounding box center [462, 521] width 878 height 4
click at [595, 523] on span at bounding box center [462, 521] width 878 height 4
click at [599, 524] on span at bounding box center [597, 520] width 11 height 11
click at [612, 525] on div "2:41 / 4:05" at bounding box center [462, 541] width 878 height 36
click at [617, 525] on div "2:41 / 4:05" at bounding box center [462, 541] width 878 height 36
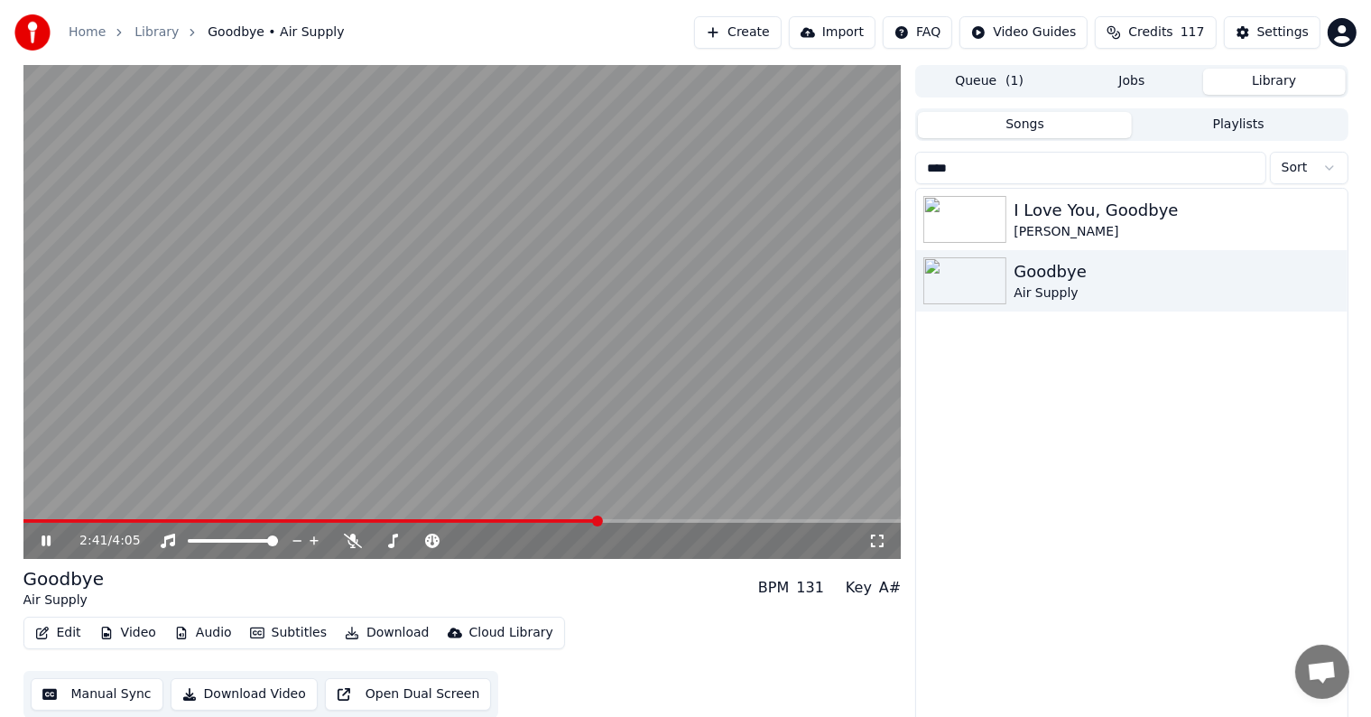
click at [631, 525] on div "2:41 / 4:05" at bounding box center [462, 541] width 878 height 36
click at [618, 522] on span at bounding box center [462, 521] width 878 height 4
click at [628, 520] on span at bounding box center [462, 521] width 878 height 4
click at [645, 519] on span at bounding box center [462, 521] width 878 height 4
click at [664, 520] on span at bounding box center [462, 521] width 878 height 4
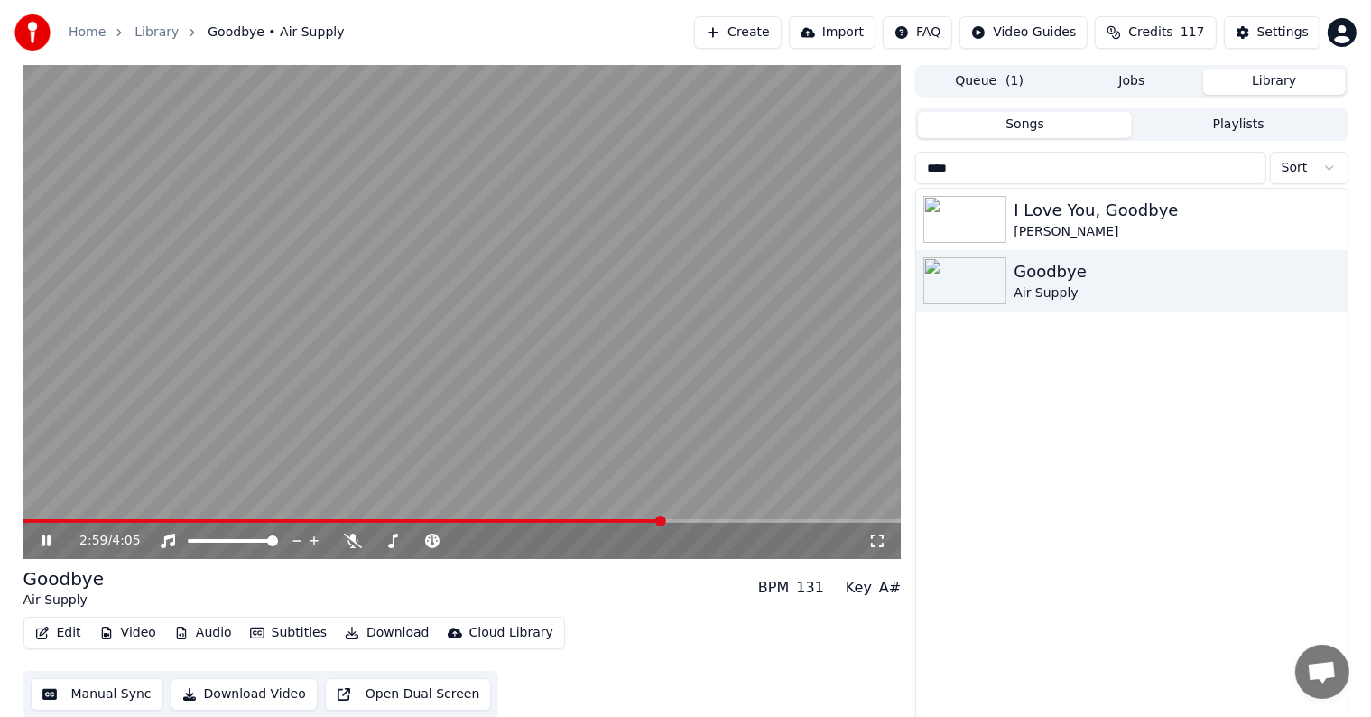
click at [675, 519] on span at bounding box center [462, 521] width 878 height 4
click at [687, 520] on span at bounding box center [462, 521] width 878 height 4
click at [703, 520] on span at bounding box center [462, 521] width 878 height 4
click at [715, 522] on span at bounding box center [462, 521] width 878 height 4
click at [729, 523] on span at bounding box center [462, 521] width 878 height 4
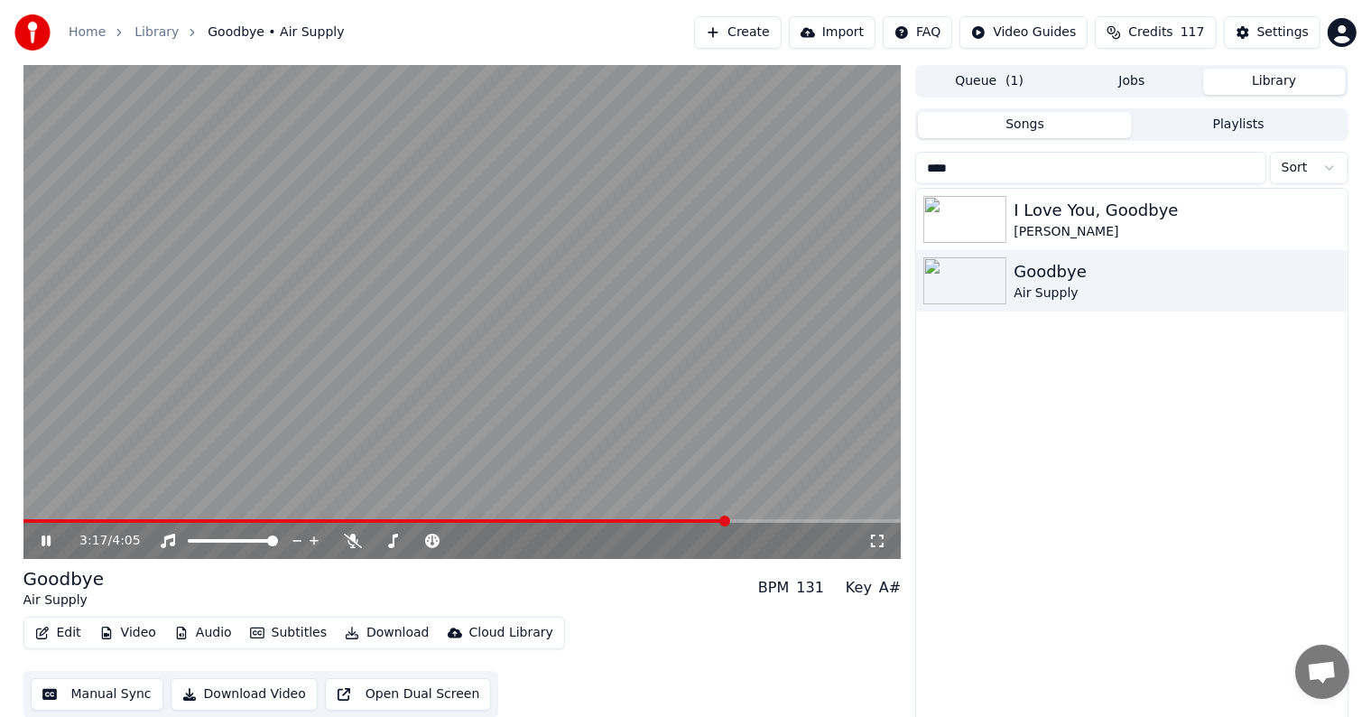
click at [746, 524] on div "3:17 / 4:05" at bounding box center [462, 541] width 878 height 36
click at [768, 524] on div "3:17 / 4:05" at bounding box center [462, 541] width 878 height 36
click at [756, 523] on span at bounding box center [462, 521] width 878 height 4
click at [764, 518] on video at bounding box center [462, 312] width 878 height 494
click at [778, 518] on video at bounding box center [462, 312] width 878 height 494
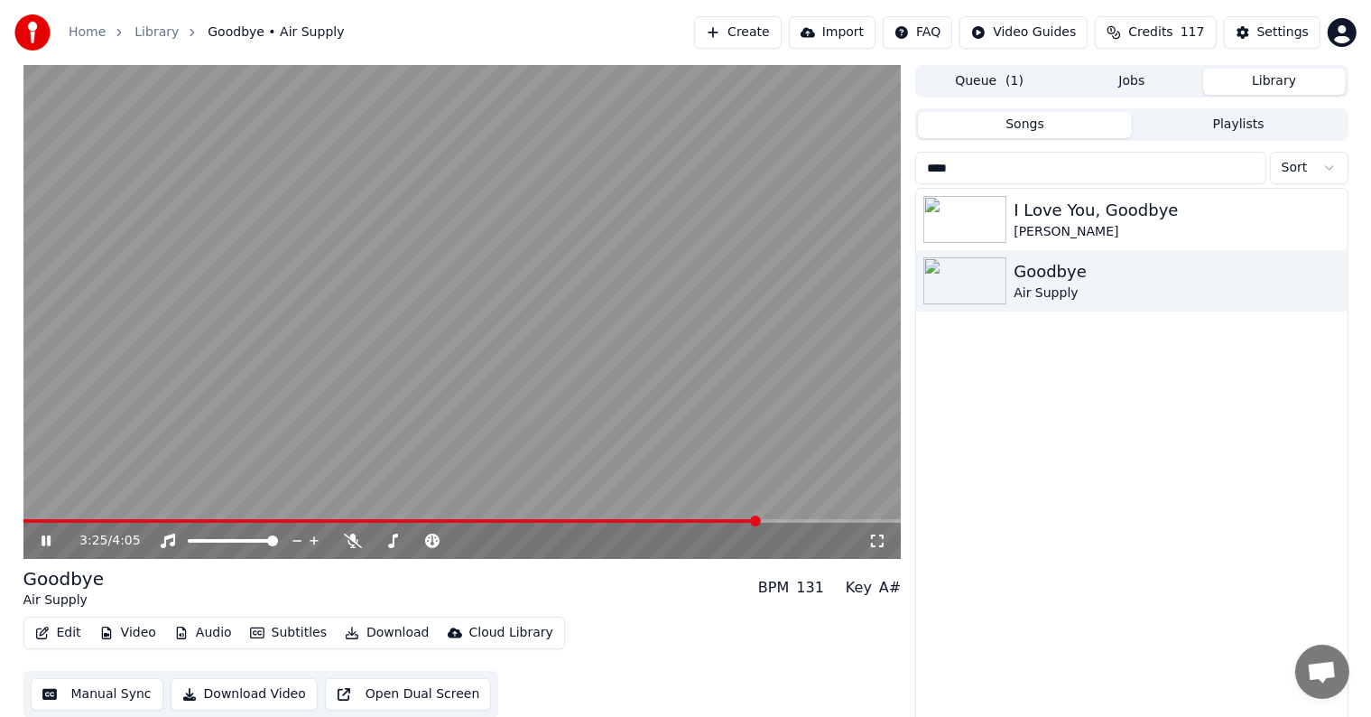
click at [778, 516] on video at bounding box center [462, 312] width 878 height 494
click at [783, 518] on video at bounding box center [462, 312] width 878 height 494
click at [776, 523] on span at bounding box center [462, 521] width 878 height 4
click at [788, 524] on div "3:31 / 4:05" at bounding box center [462, 541] width 878 height 36
click at [793, 519] on span at bounding box center [462, 521] width 878 height 4
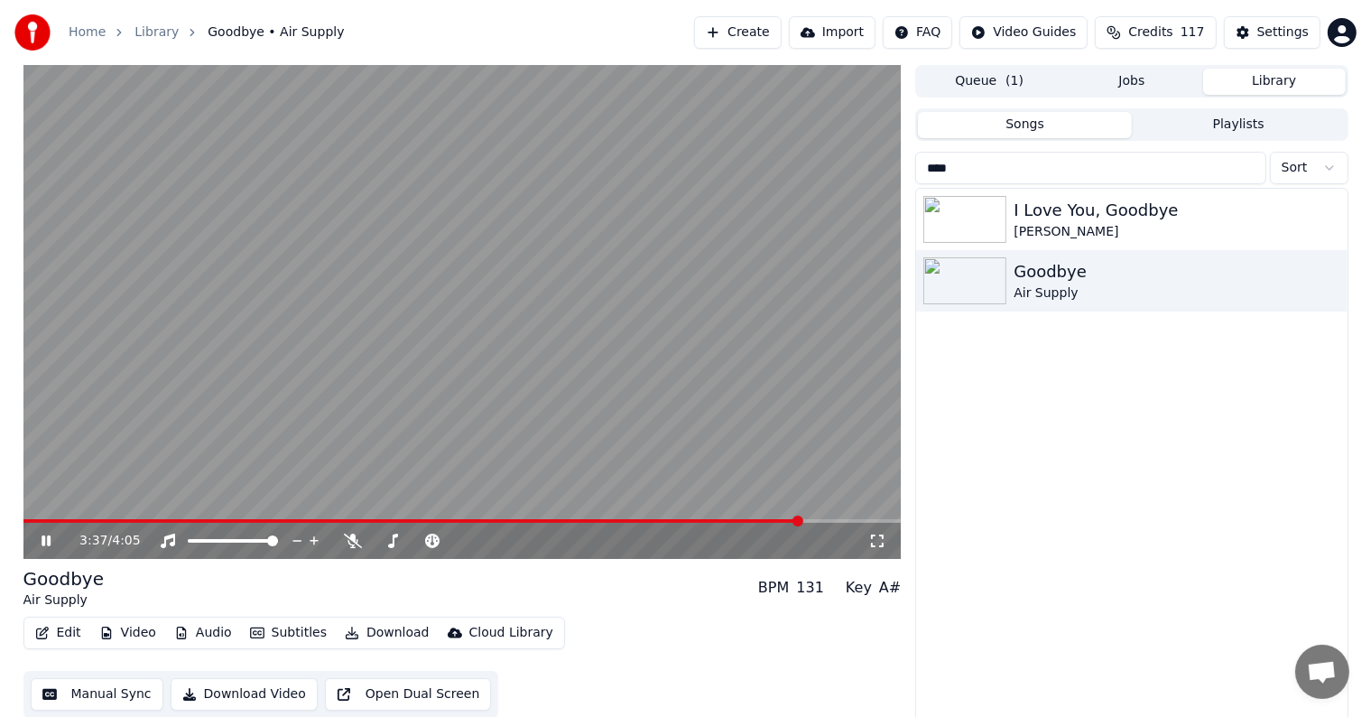
click at [807, 519] on span at bounding box center [462, 521] width 878 height 4
click at [817, 515] on video at bounding box center [462, 312] width 878 height 494
click at [825, 519] on span at bounding box center [462, 521] width 878 height 4
click at [834, 519] on span at bounding box center [462, 521] width 878 height 4
click at [843, 519] on span at bounding box center [462, 521] width 878 height 4
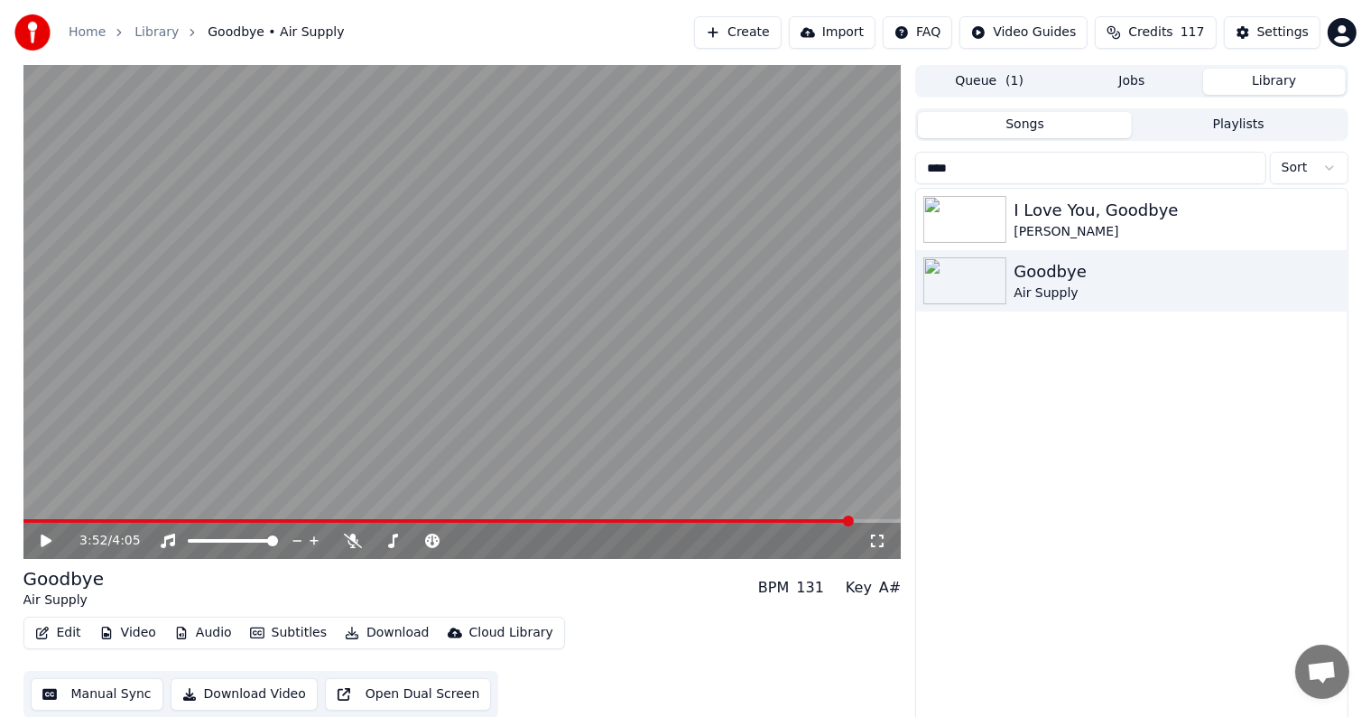
click at [852, 520] on span at bounding box center [462, 521] width 878 height 4
click at [854, 521] on span at bounding box center [462, 521] width 878 height 4
click at [378, 639] on button "Download" at bounding box center [387, 632] width 99 height 25
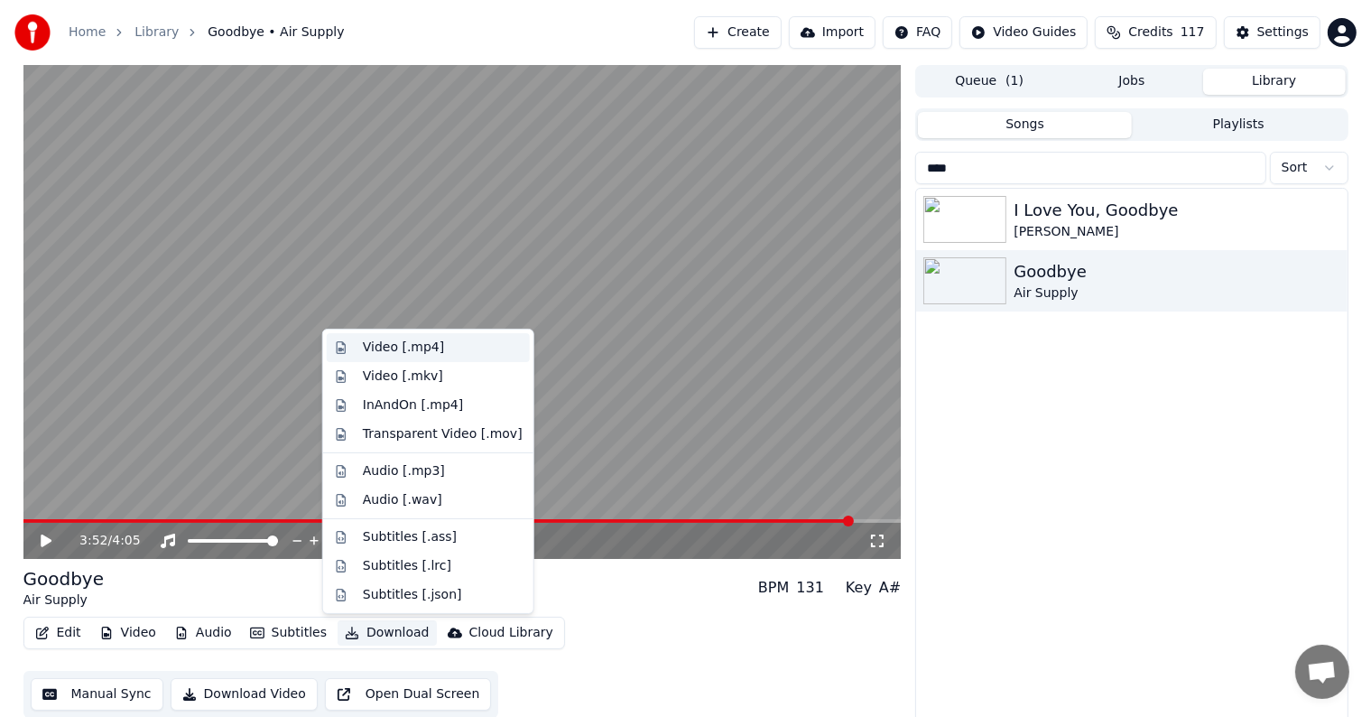
click at [417, 355] on div "Video [.mp4]" at bounding box center [403, 348] width 81 height 18
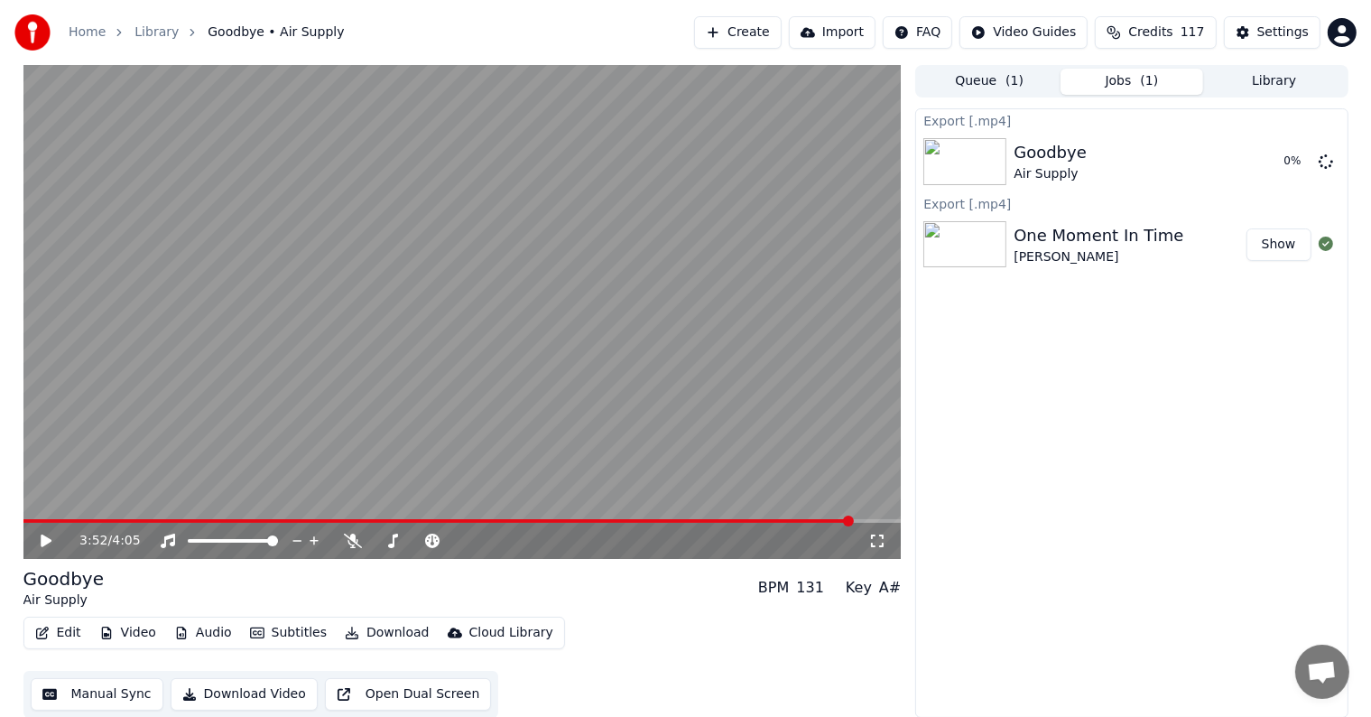
click at [491, 276] on video at bounding box center [462, 312] width 878 height 494
click at [47, 544] on icon at bounding box center [46, 540] width 9 height 11
